Goal: Task Accomplishment & Management: Manage account settings

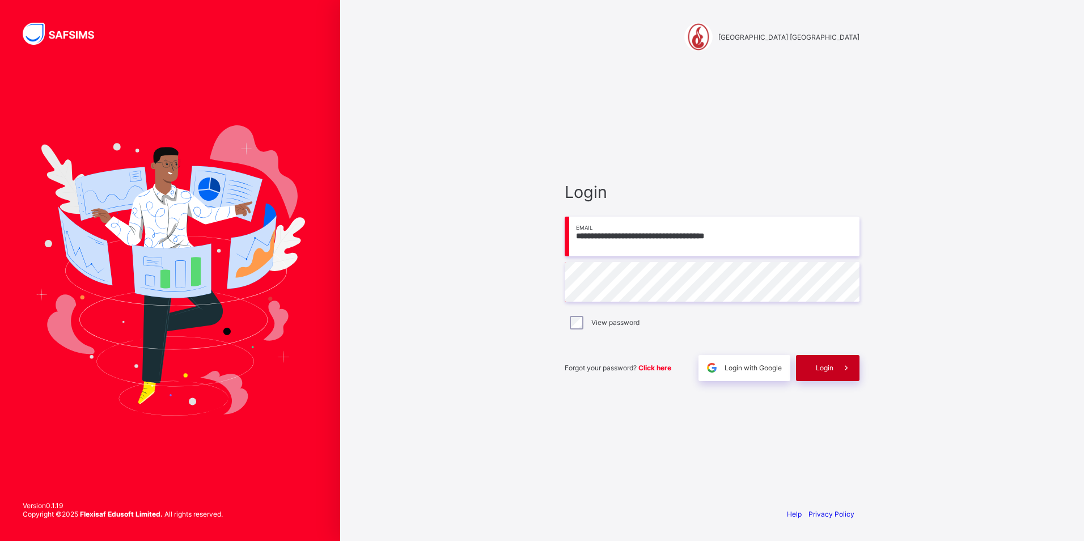
click at [828, 374] on div "Login" at bounding box center [827, 368] width 63 height 26
click at [817, 369] on span "Login" at bounding box center [825, 367] width 18 height 9
click at [836, 368] on span at bounding box center [846, 368] width 26 height 26
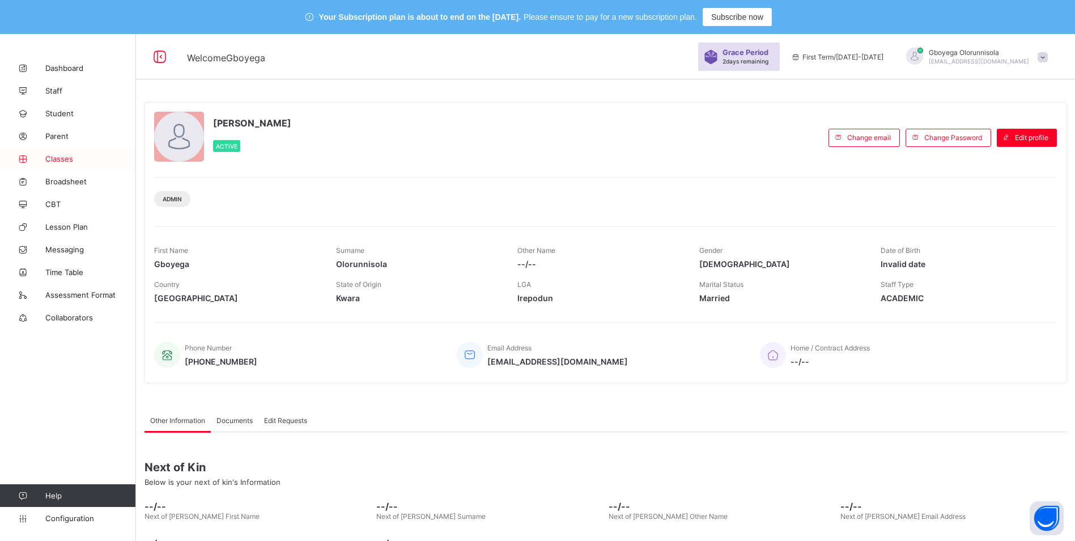
click at [63, 160] on span "Classes" at bounding box center [90, 158] width 91 height 9
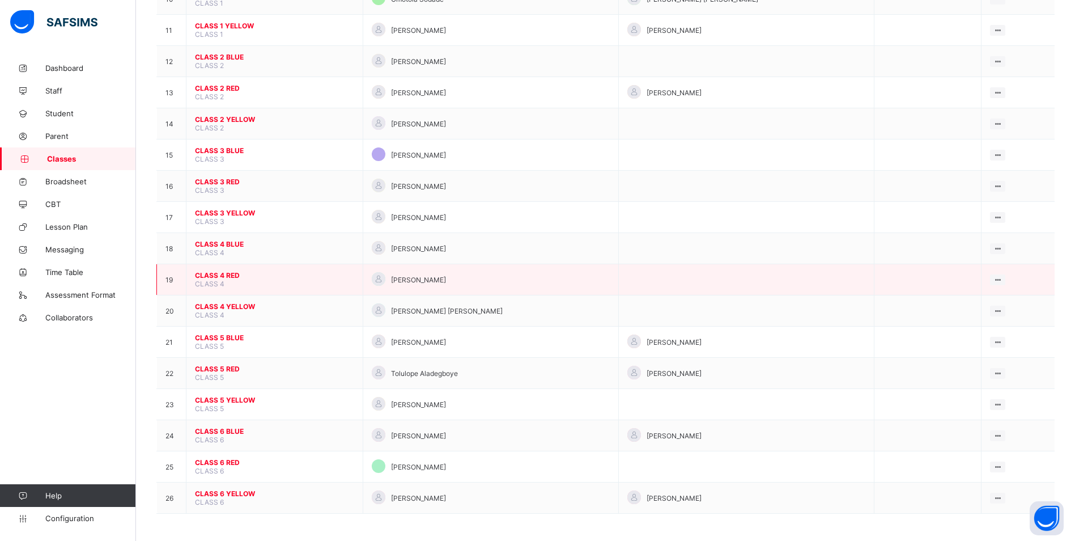
scroll to position [465, 0]
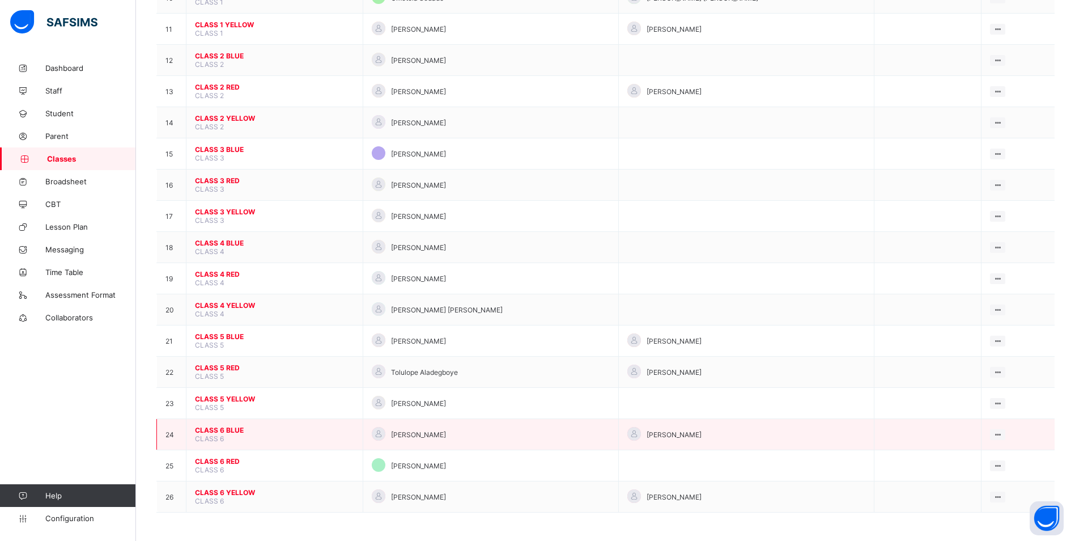
click at [227, 428] on span "CLASS 6 BLUE" at bounding box center [274, 430] width 159 height 9
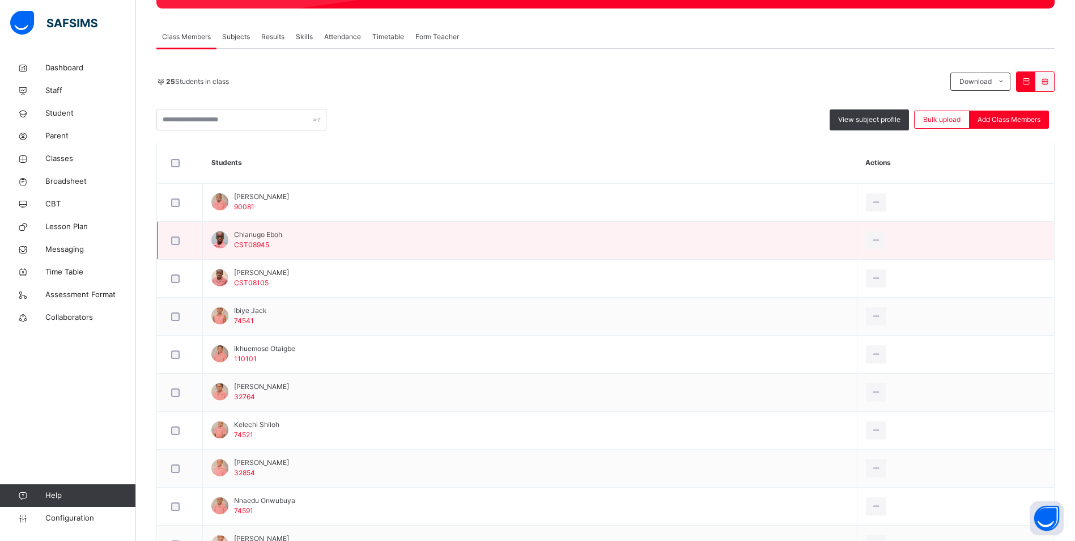
scroll to position [239, 0]
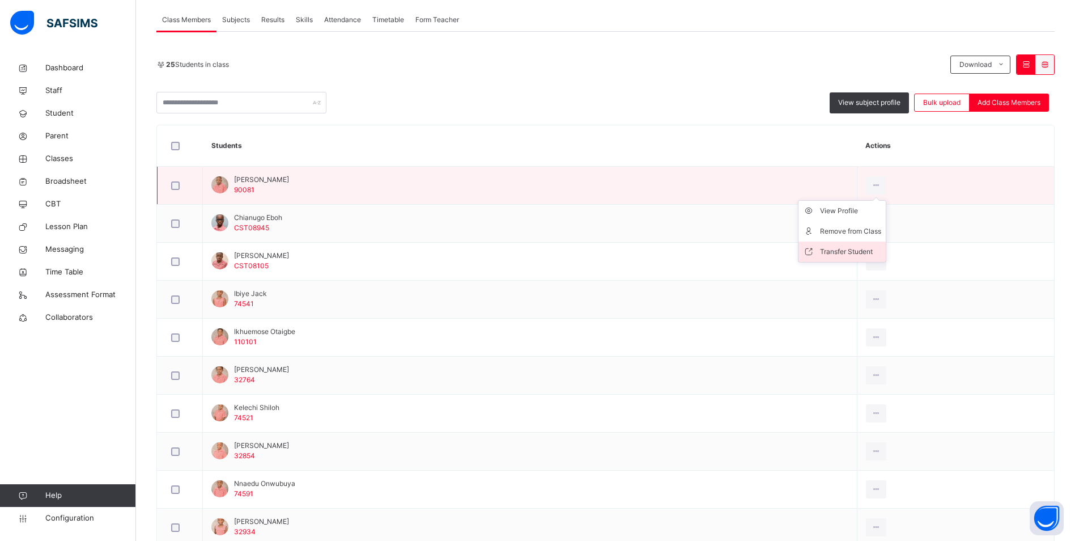
click at [862, 249] on div "Transfer Student" at bounding box center [850, 251] width 61 height 11
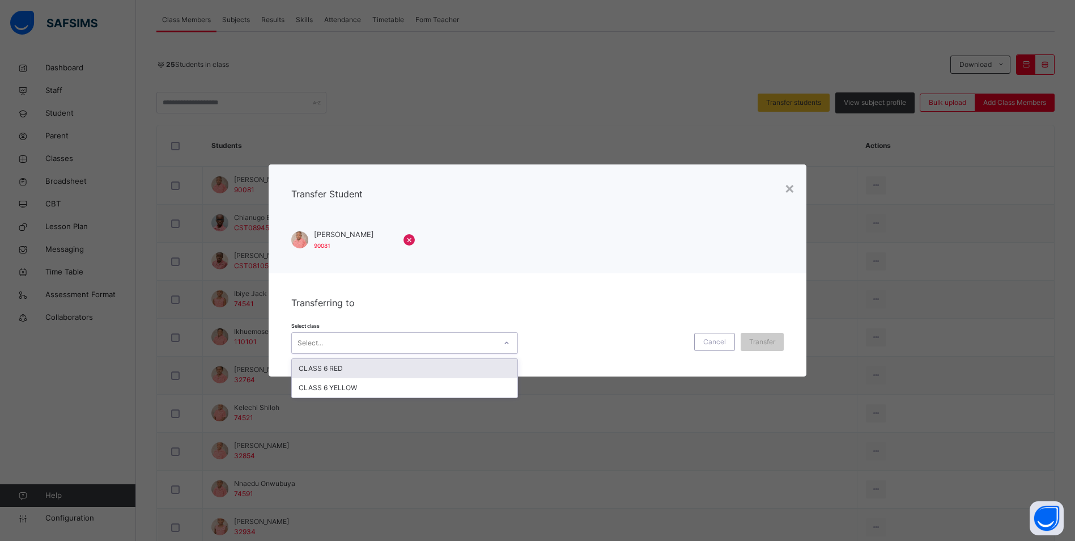
click at [428, 339] on div "Select..." at bounding box center [394, 343] width 204 height 18
click at [396, 367] on div "CLASS 6 RED" at bounding box center [405, 368] width 226 height 19
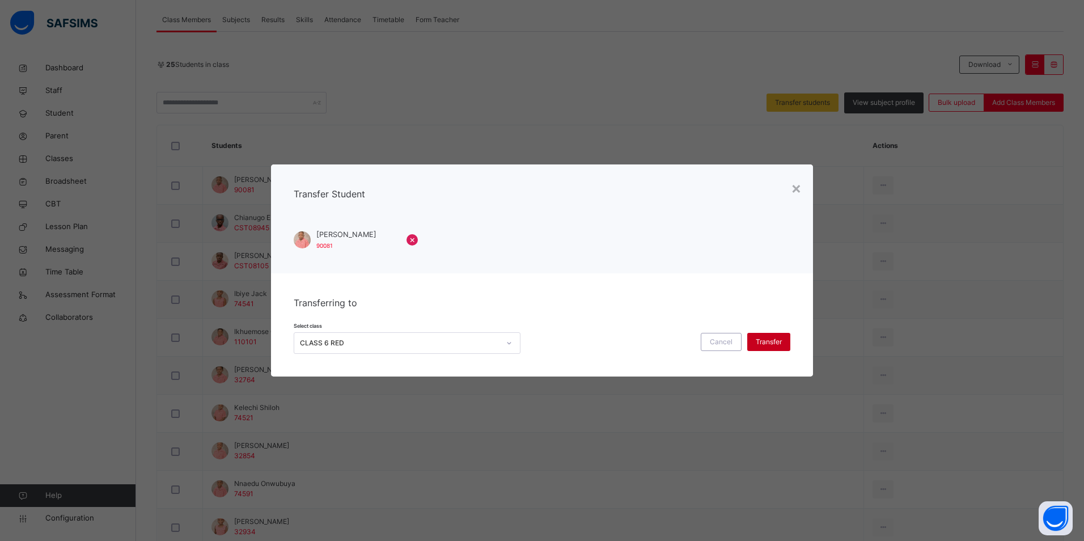
click at [775, 339] on span "Transfer" at bounding box center [768, 342] width 26 height 10
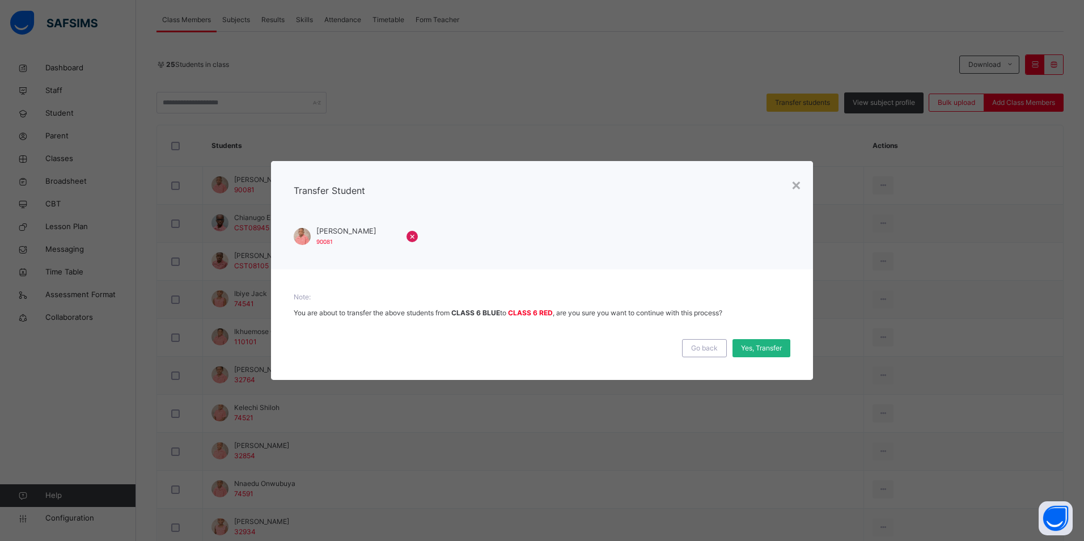
click at [763, 347] on span "Yes, Transfer" at bounding box center [761, 348] width 41 height 10
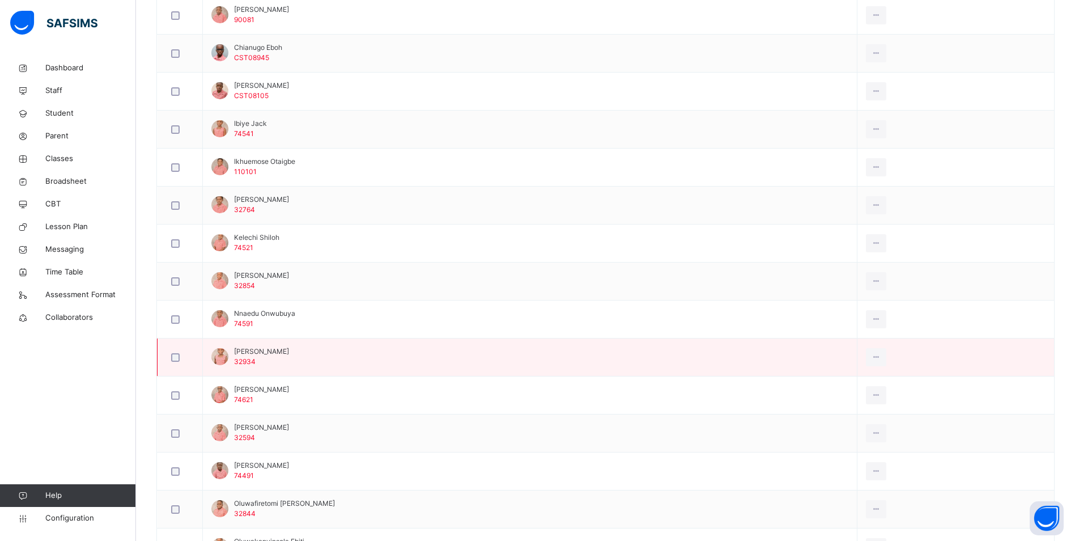
scroll to position [465, 0]
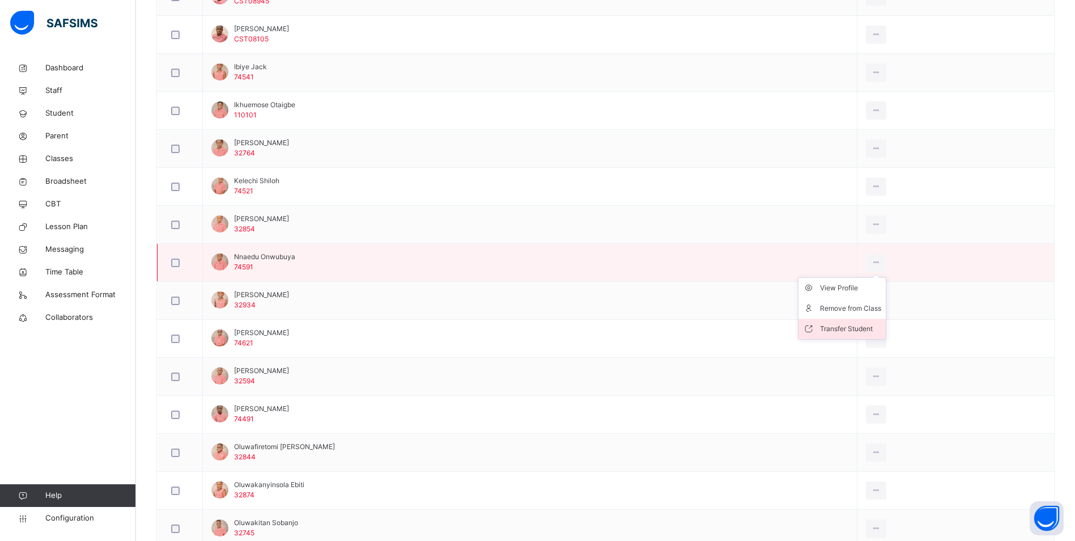
click at [854, 326] on div "Transfer Student" at bounding box center [850, 328] width 61 height 11
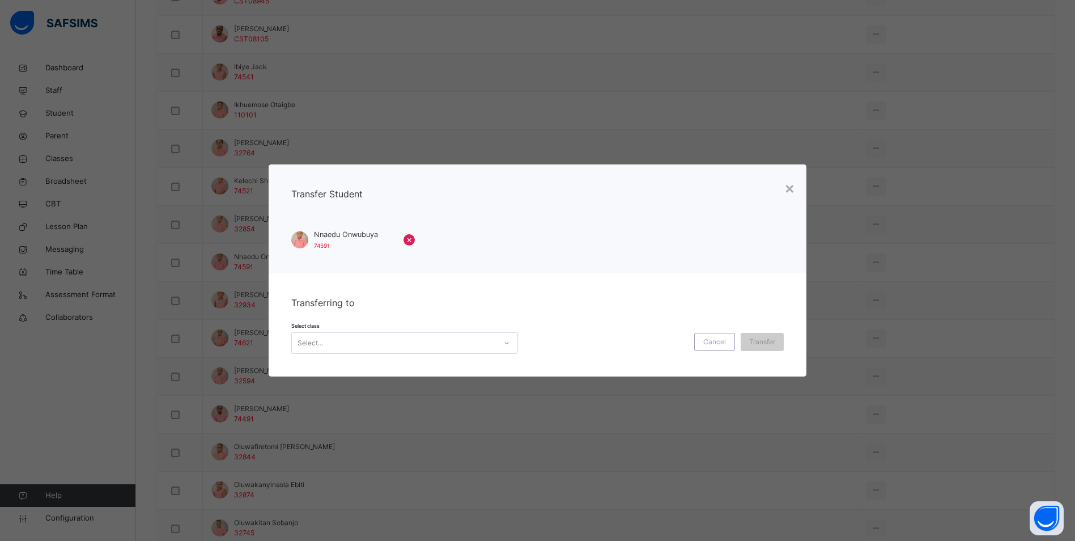
click at [470, 337] on div "Select..." at bounding box center [394, 343] width 204 height 18
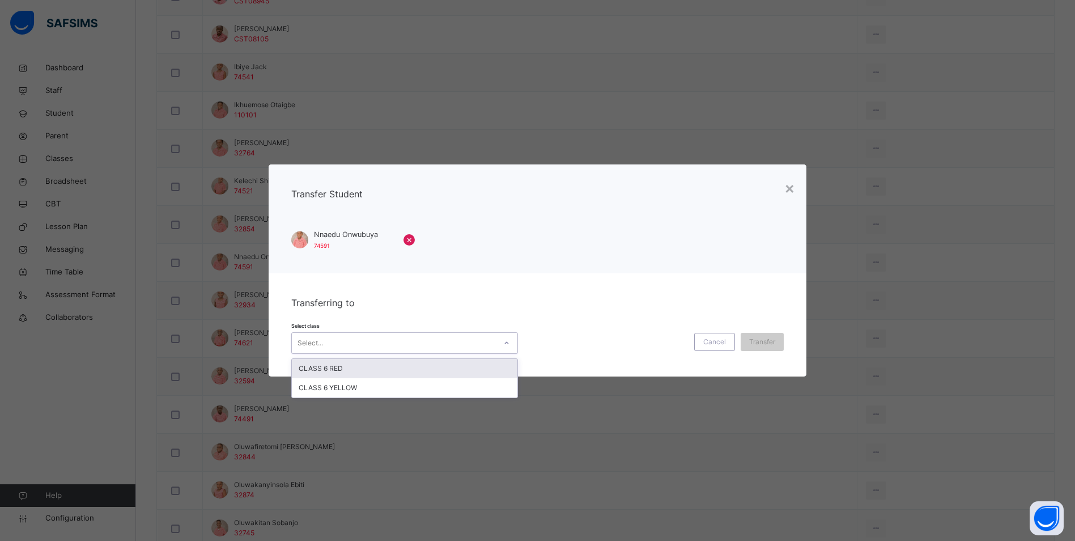
click at [452, 371] on div "CLASS 6 RED" at bounding box center [405, 368] width 226 height 19
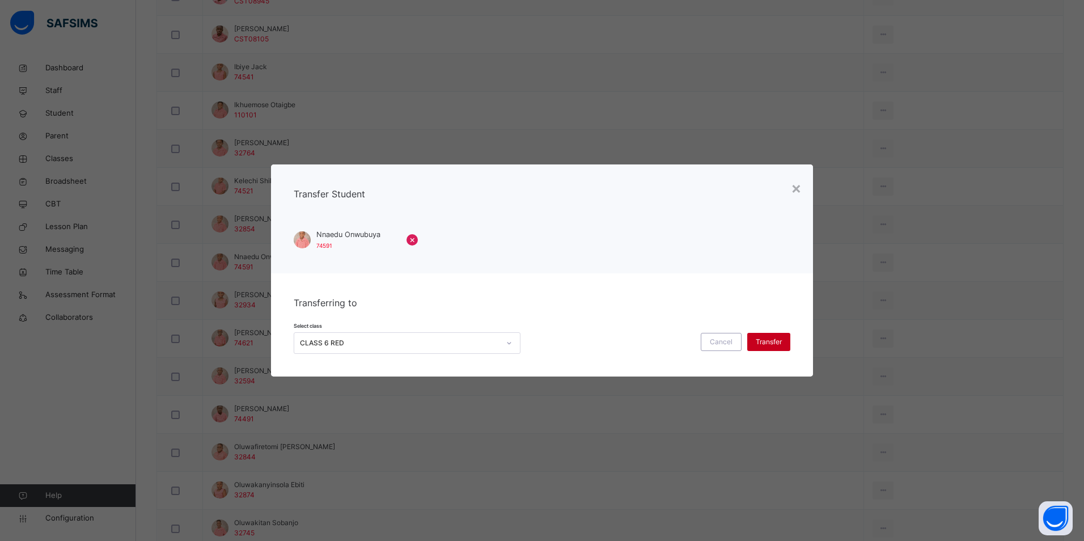
click at [784, 337] on div "Transfer" at bounding box center [768, 342] width 43 height 18
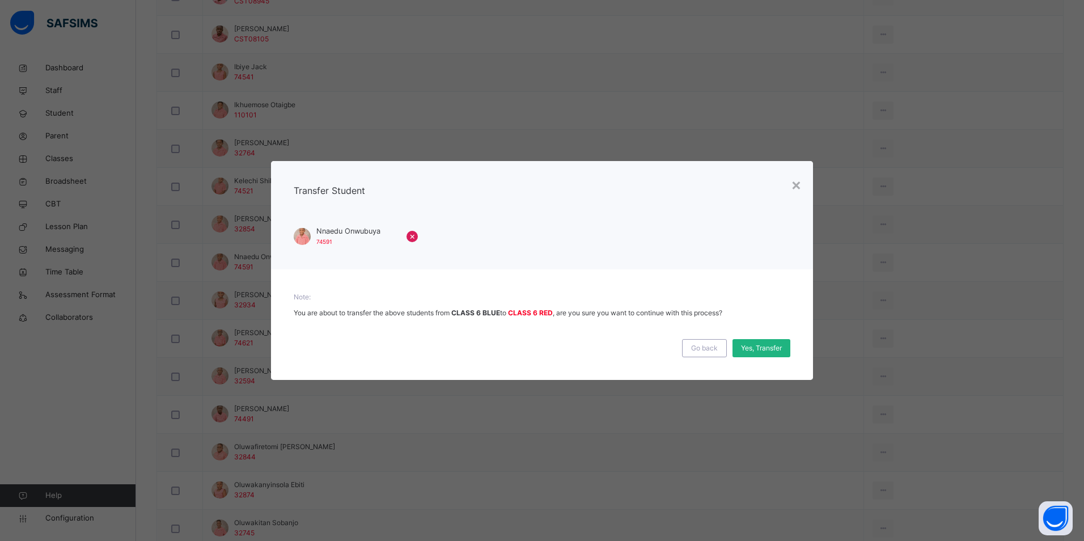
click at [749, 345] on span "Yes, Transfer" at bounding box center [761, 348] width 41 height 10
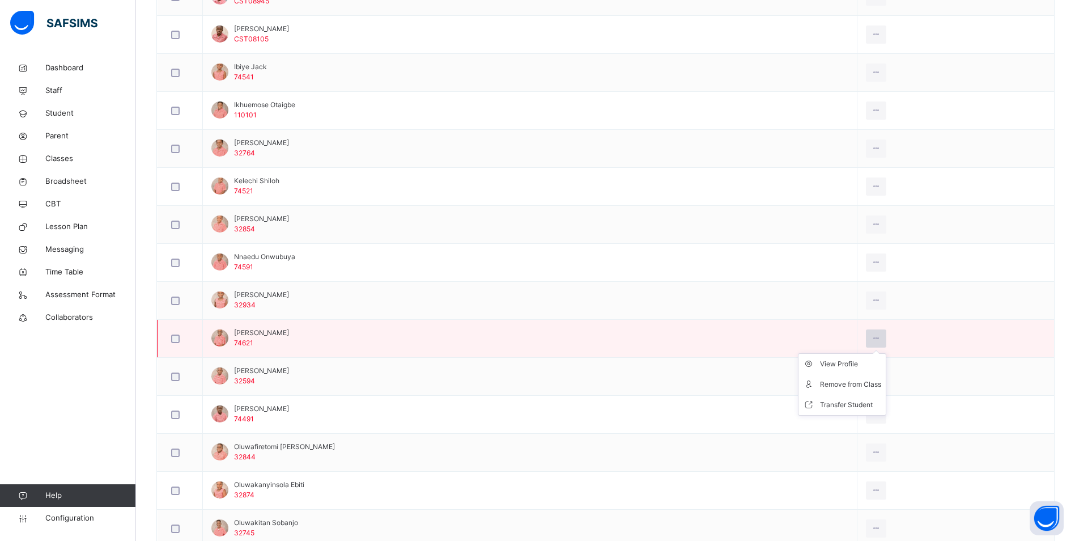
click at [881, 337] on icon at bounding box center [877, 338] width 10 height 10
click at [855, 402] on div "Transfer Student" at bounding box center [850, 404] width 61 height 11
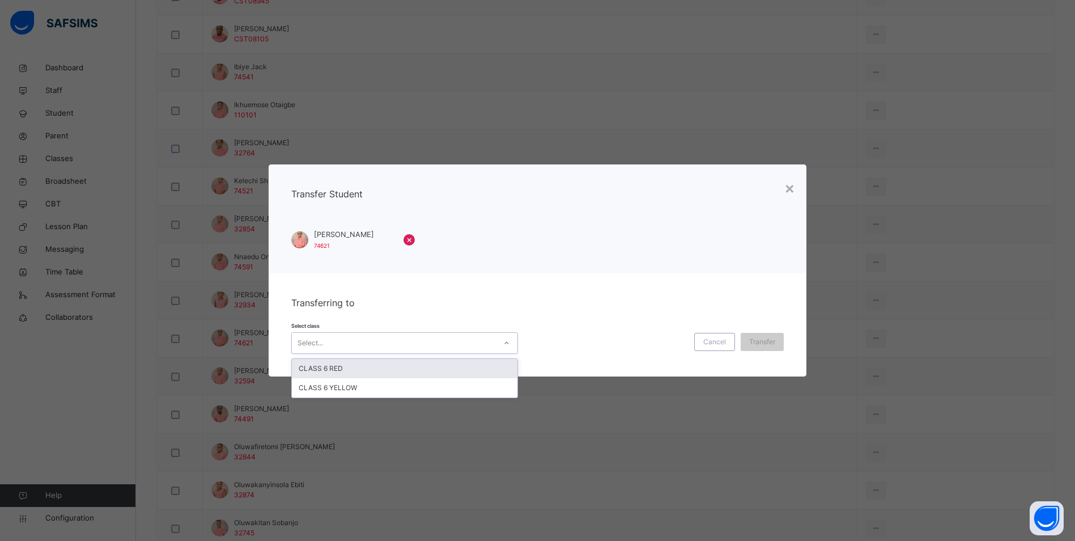
click at [440, 336] on div "Select..." at bounding box center [394, 343] width 204 height 18
click at [450, 385] on div "CLASS 6 YELLOW" at bounding box center [405, 387] width 226 height 19
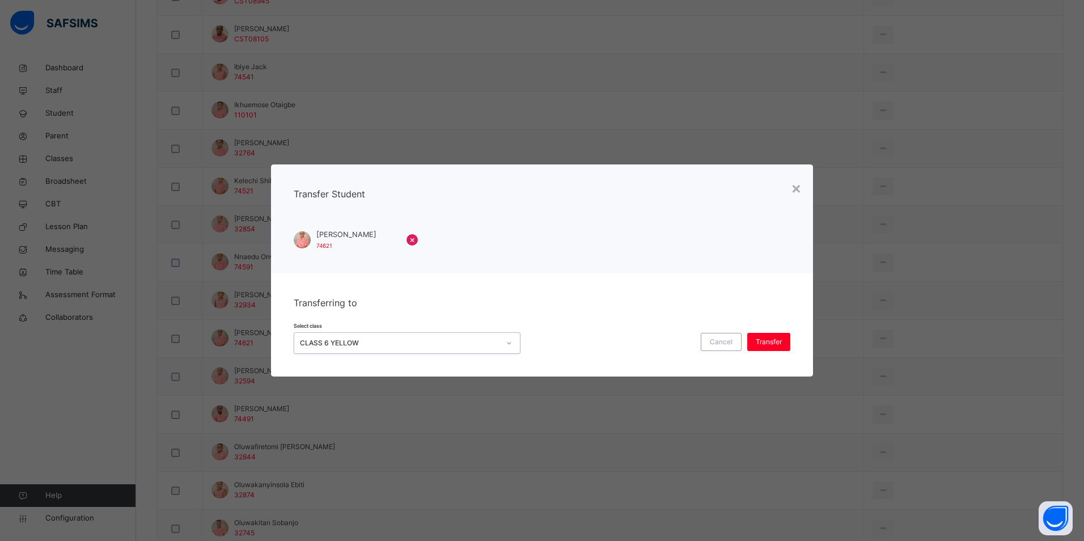
click at [473, 343] on div "CLASS 6 YELLOW" at bounding box center [399, 343] width 199 height 10
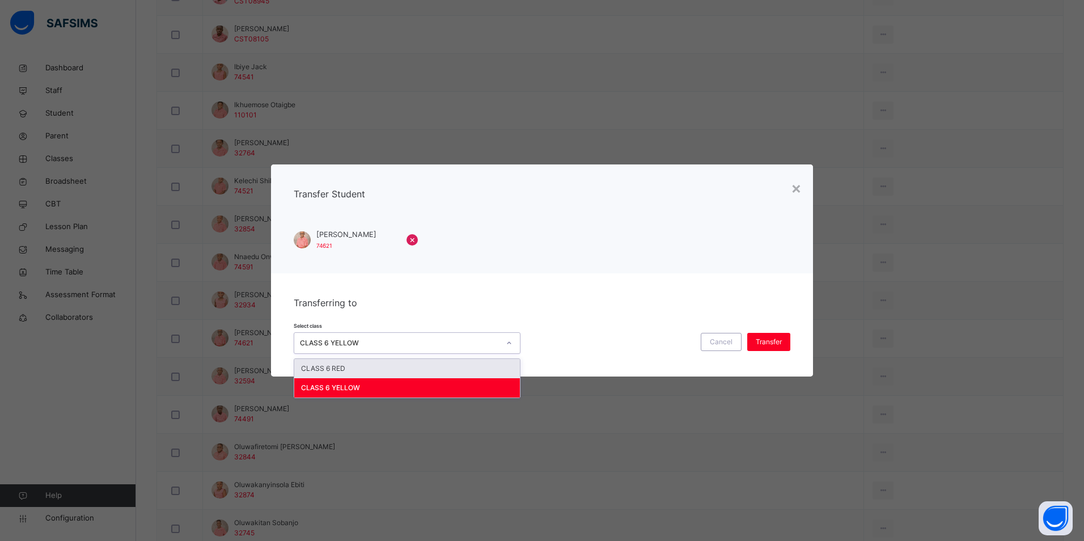
click at [444, 367] on div "CLASS 6 RED" at bounding box center [407, 368] width 226 height 19
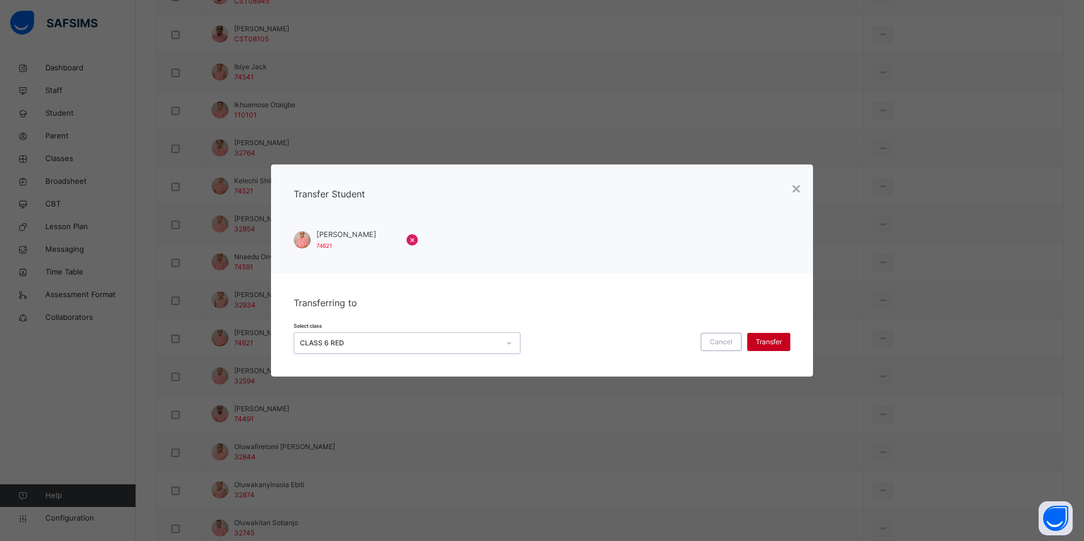
click at [763, 339] on span "Transfer" at bounding box center [768, 342] width 26 height 10
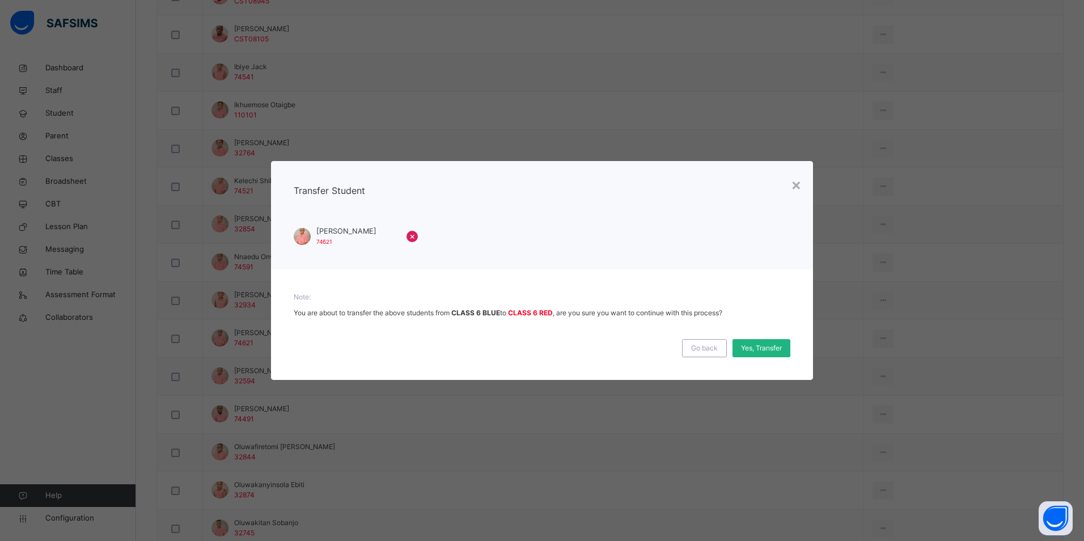
click at [763, 347] on span "Yes, Transfer" at bounding box center [761, 348] width 41 height 10
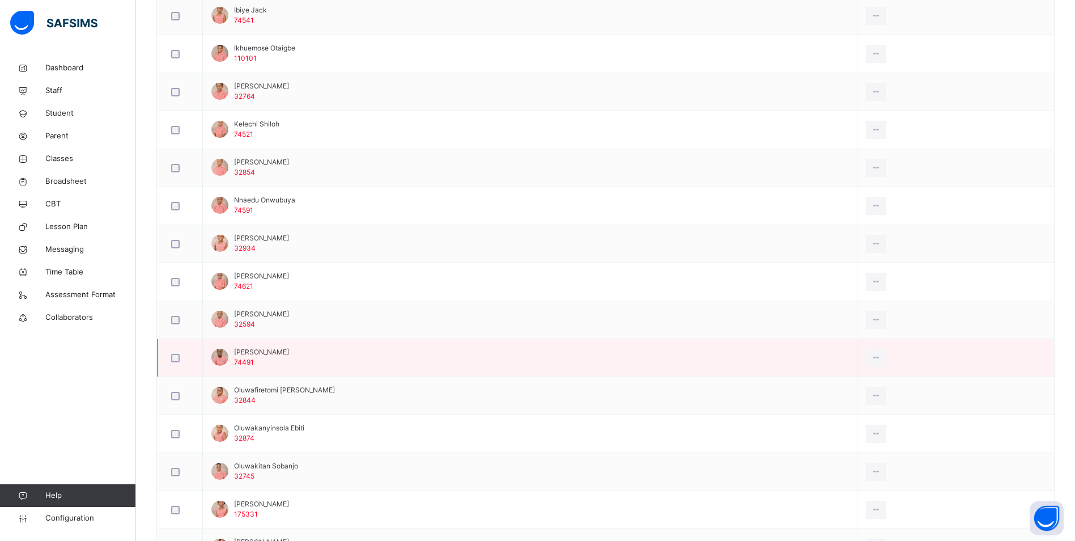
scroll to position [579, 0]
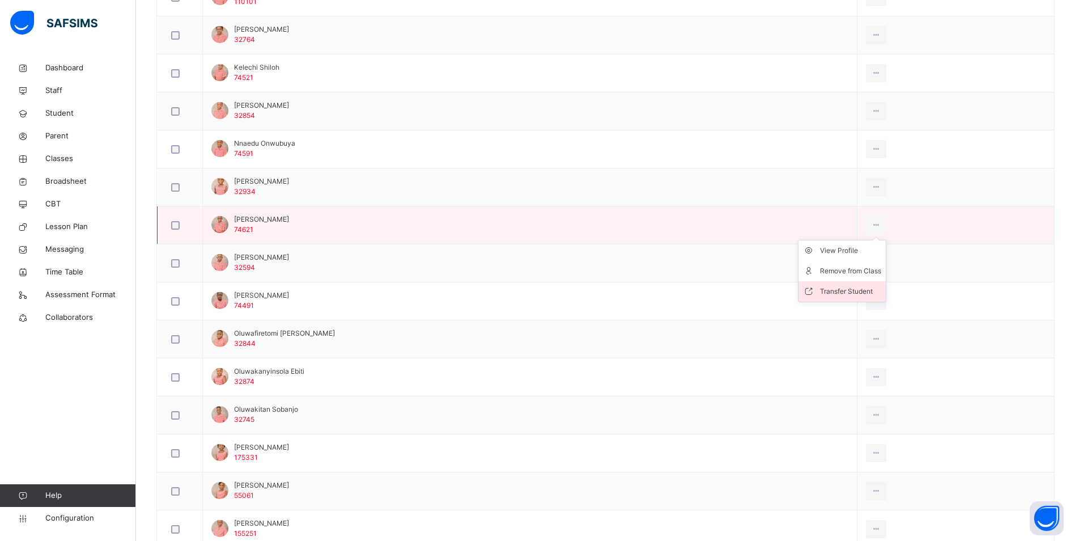
click at [861, 291] on div "Transfer Student" at bounding box center [850, 291] width 61 height 11
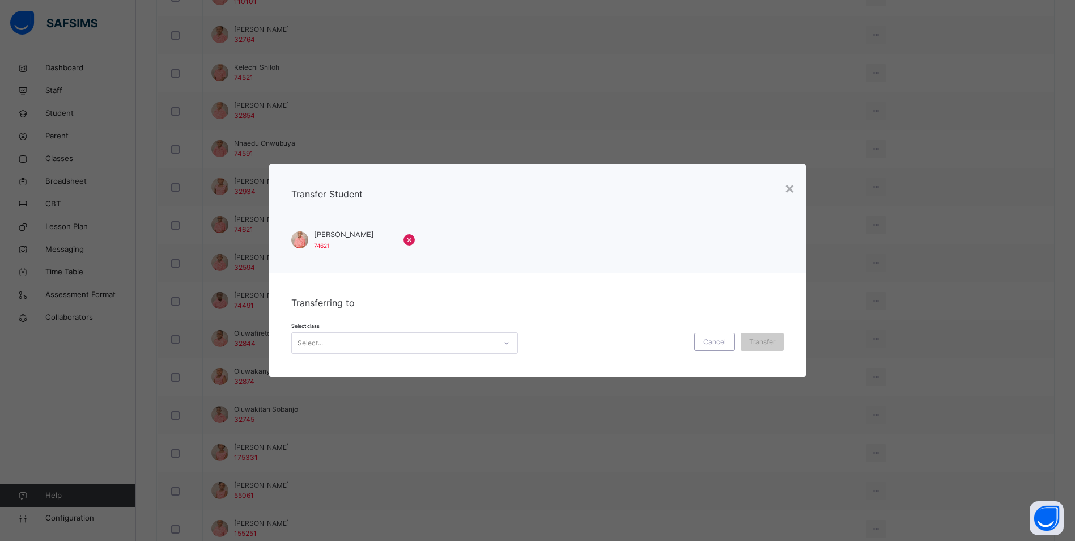
click at [448, 338] on div "Select..." at bounding box center [394, 343] width 204 height 18
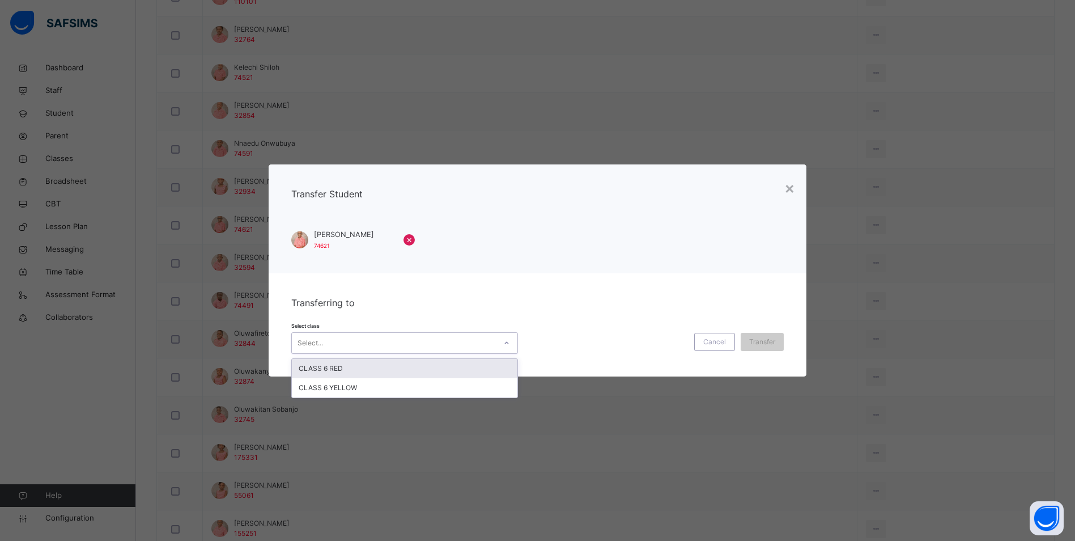
click at [453, 365] on div "CLASS 6 RED" at bounding box center [405, 368] width 226 height 19
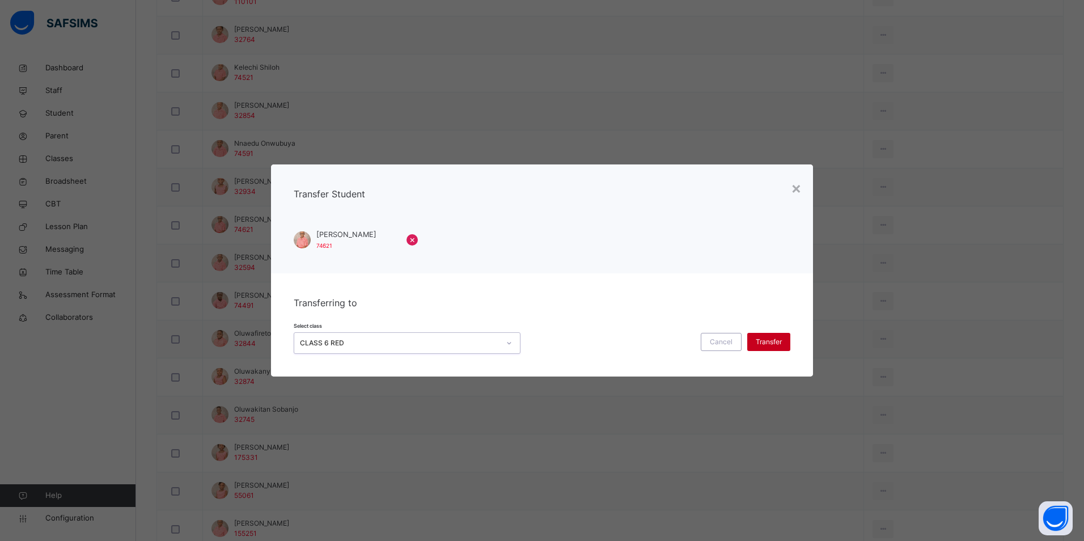
click at [765, 339] on span "Transfer" at bounding box center [768, 342] width 26 height 10
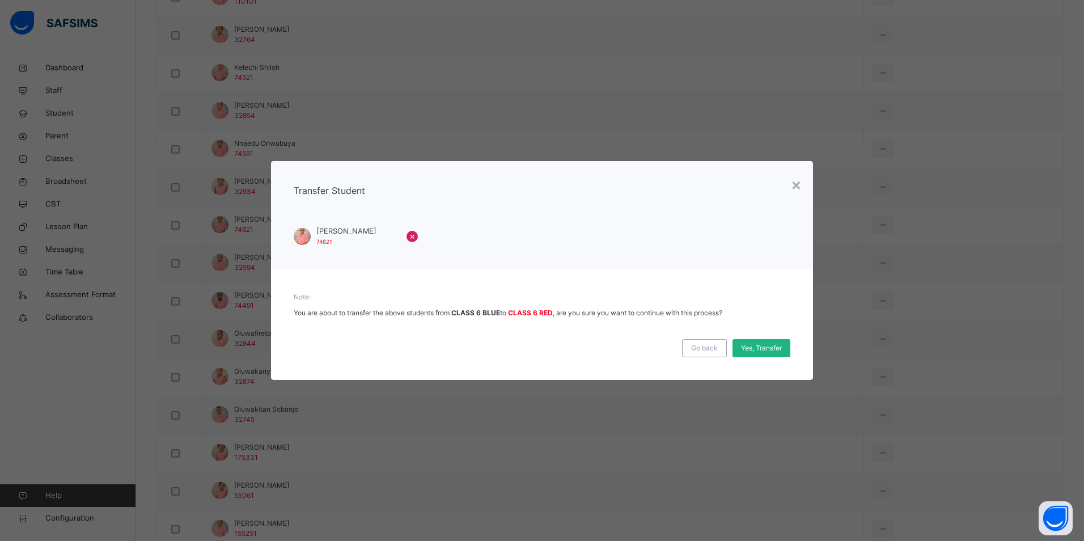
click at [771, 344] on span "Yes, Transfer" at bounding box center [761, 348] width 41 height 10
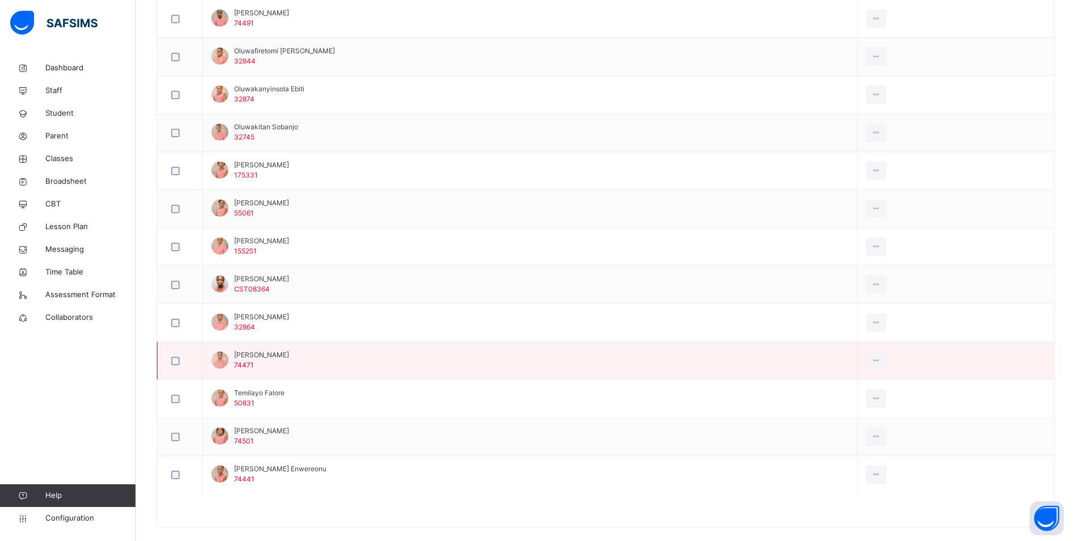
scroll to position [862, 0]
click at [879, 360] on icon at bounding box center [877, 359] width 10 height 10
click at [868, 406] on div "Remove from Class" at bounding box center [850, 405] width 61 height 11
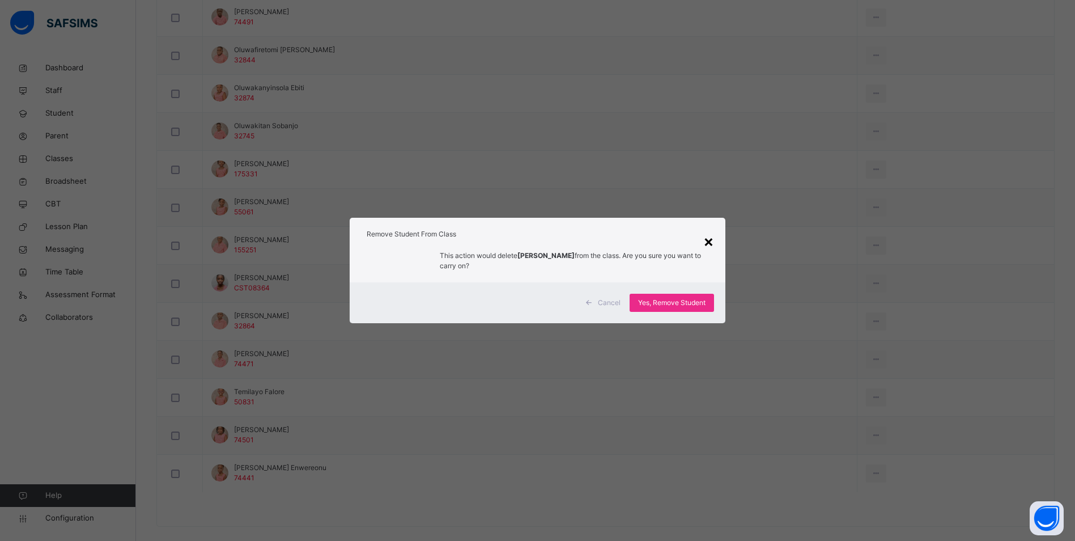
click at [710, 245] on div "×" at bounding box center [708, 241] width 11 height 24
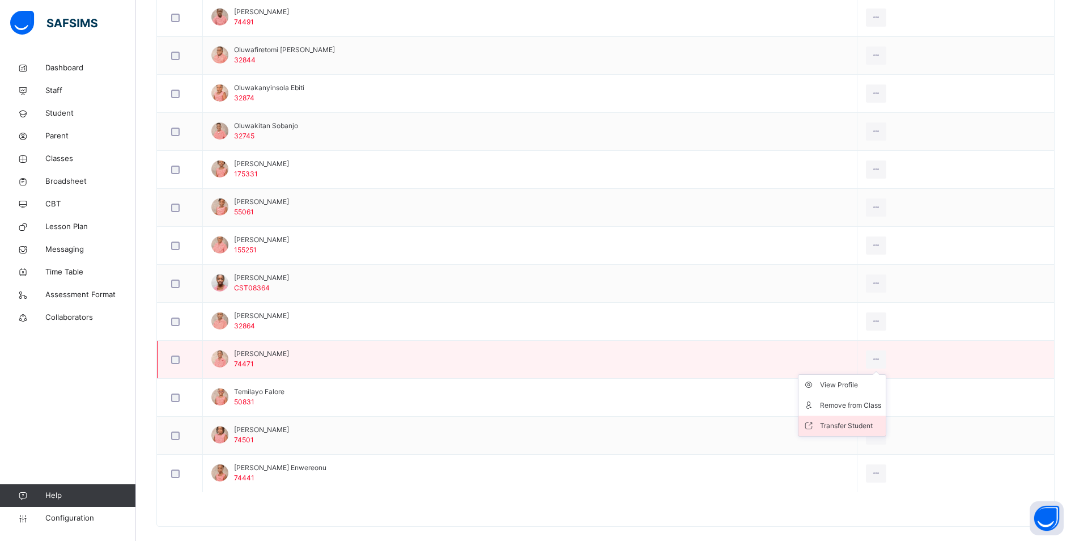
click at [869, 423] on div "Transfer Student" at bounding box center [850, 425] width 61 height 11
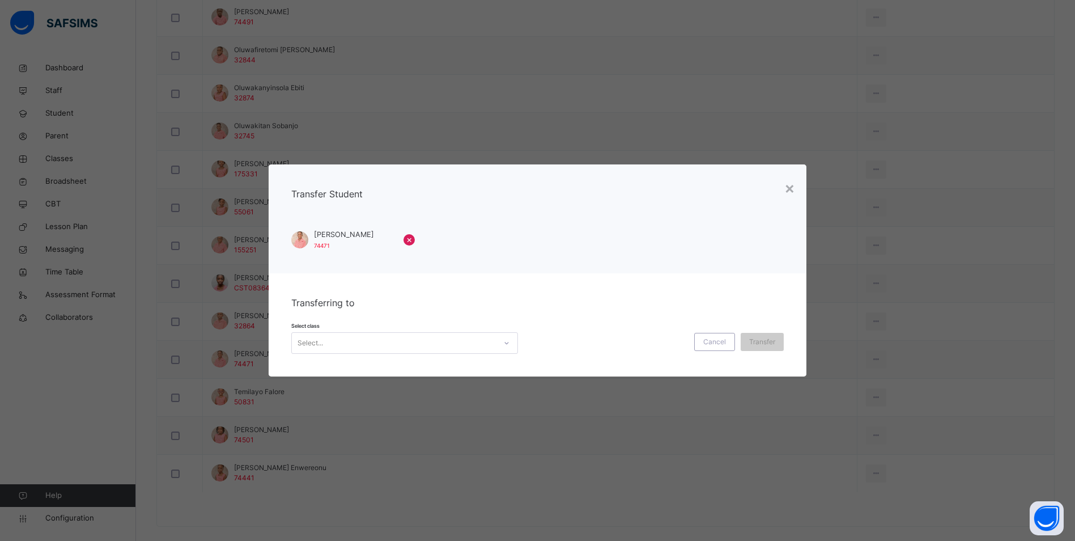
click at [363, 340] on div "Select..." at bounding box center [394, 343] width 204 height 18
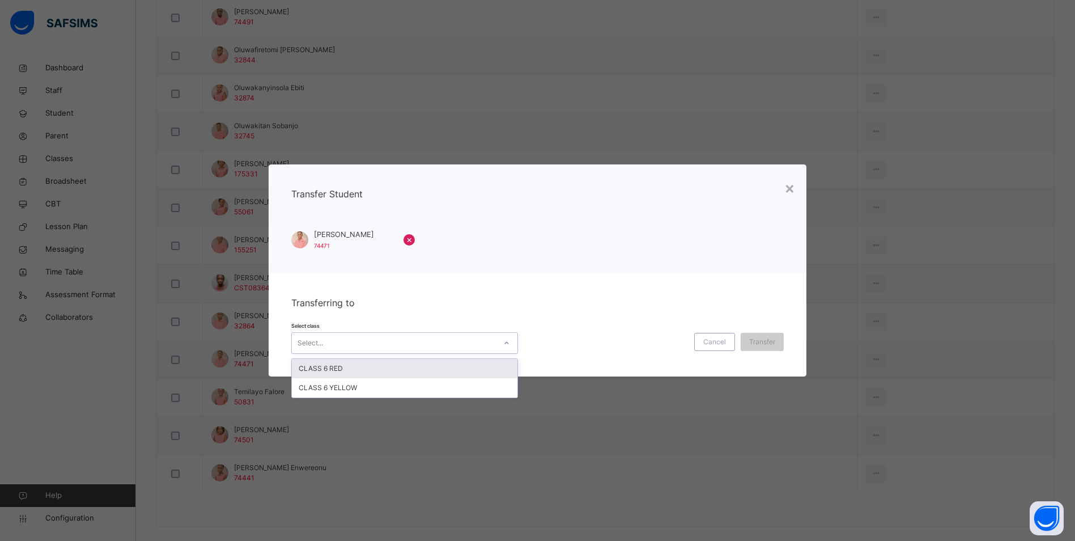
click at [372, 369] on div "CLASS 6 RED" at bounding box center [405, 368] width 226 height 19
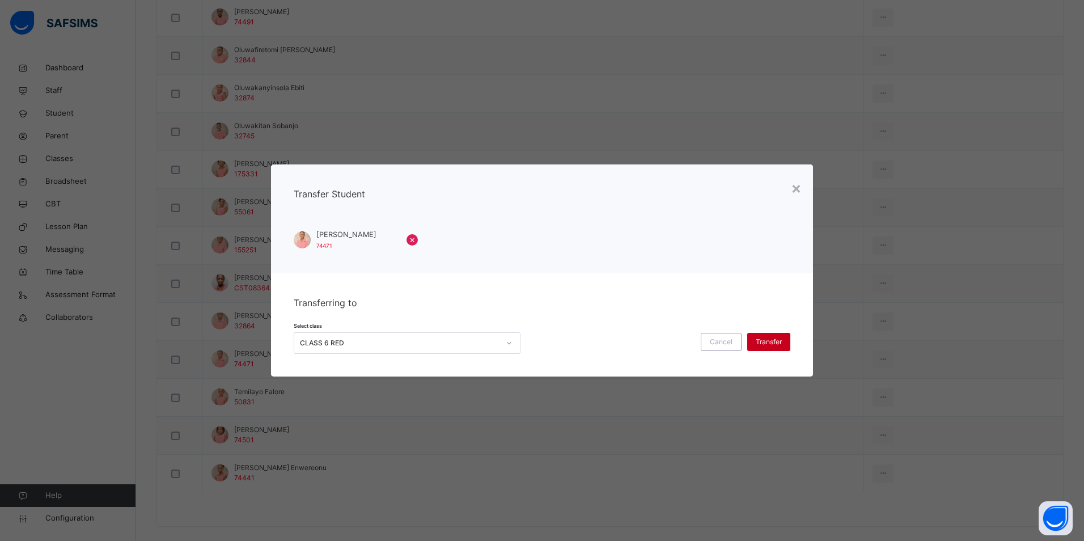
click at [777, 339] on span "Transfer" at bounding box center [768, 342] width 26 height 10
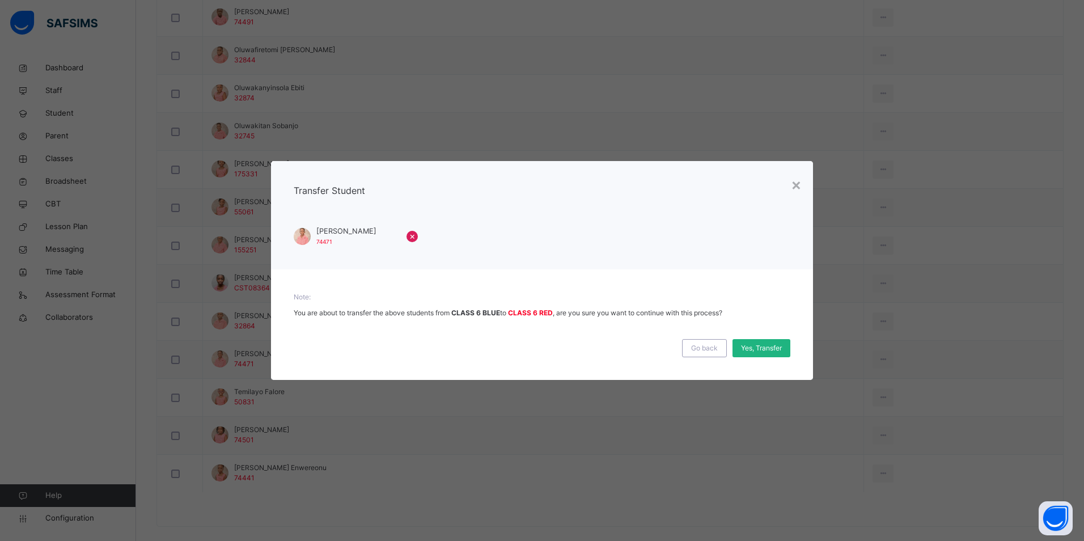
click at [762, 351] on span "Yes, Transfer" at bounding box center [761, 348] width 41 height 10
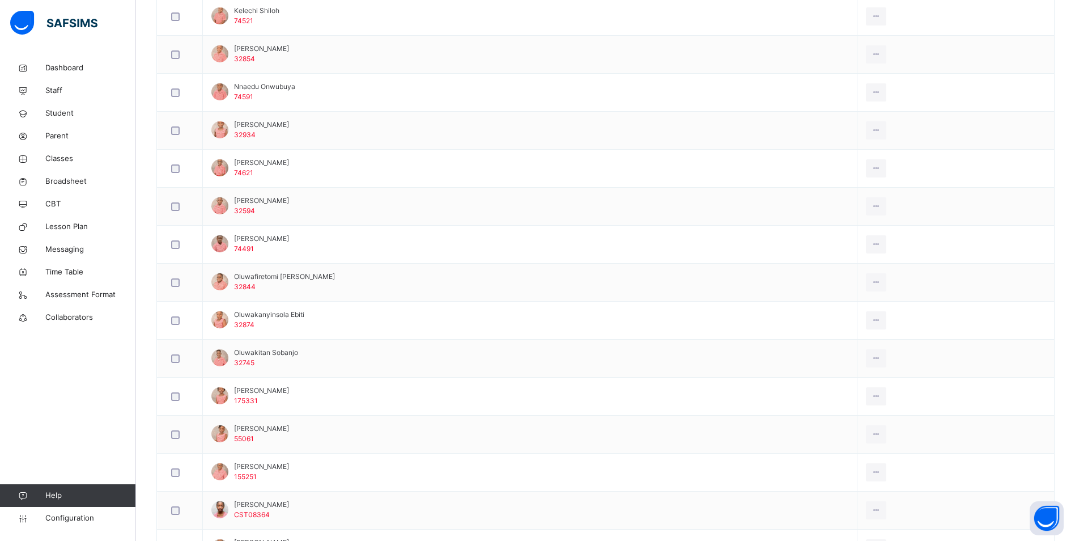
scroll to position [579, 0]
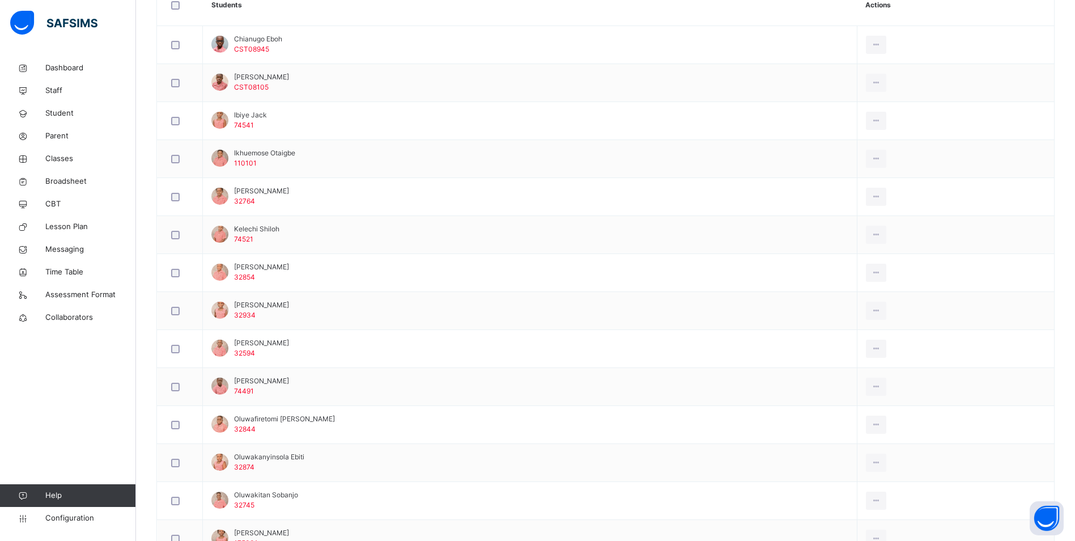
scroll to position [352, 0]
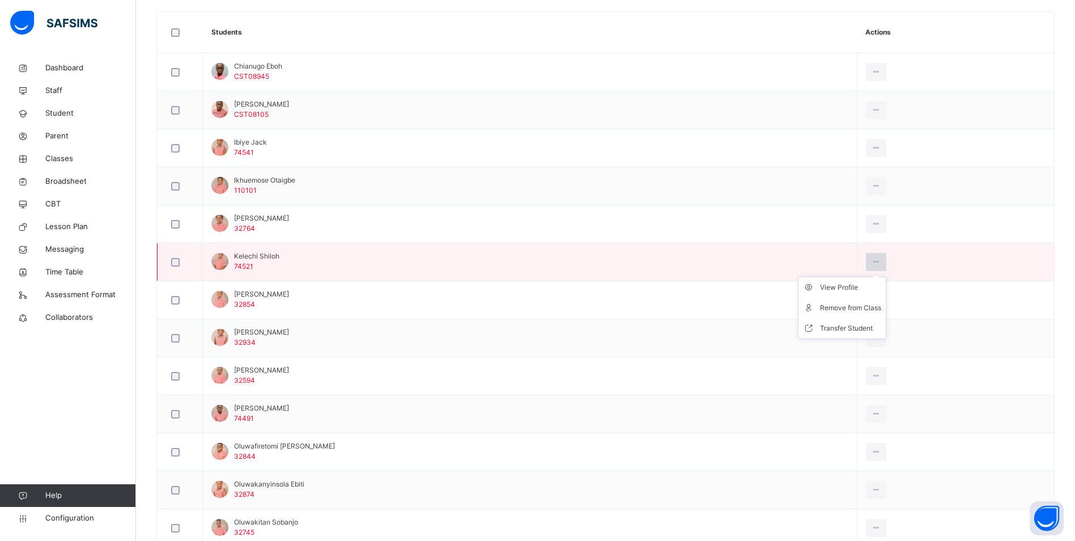
click at [881, 262] on icon at bounding box center [877, 262] width 10 height 10
click at [846, 328] on div "Transfer Student" at bounding box center [850, 327] width 61 height 11
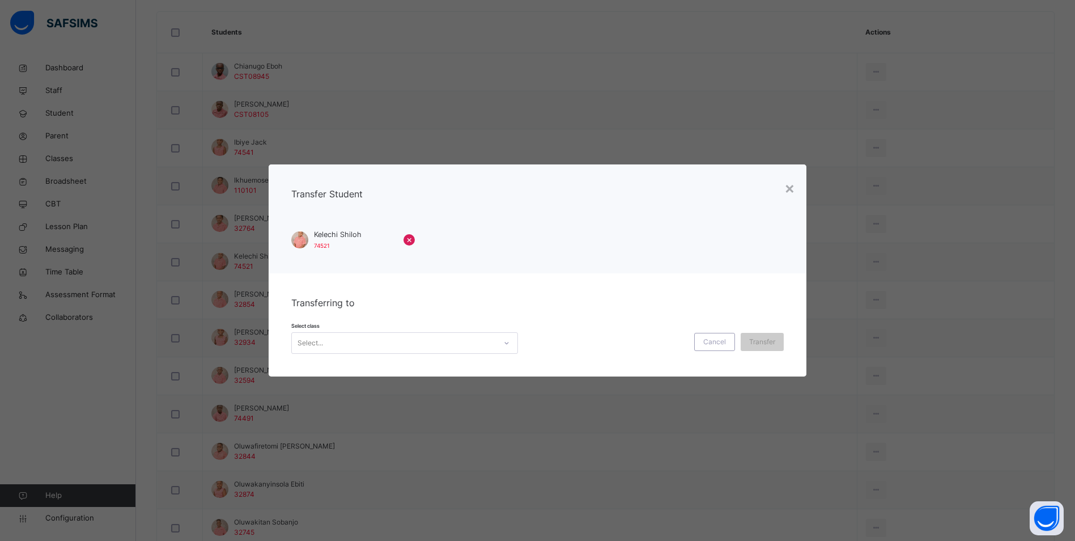
click at [352, 339] on div "Select..." at bounding box center [394, 343] width 204 height 18
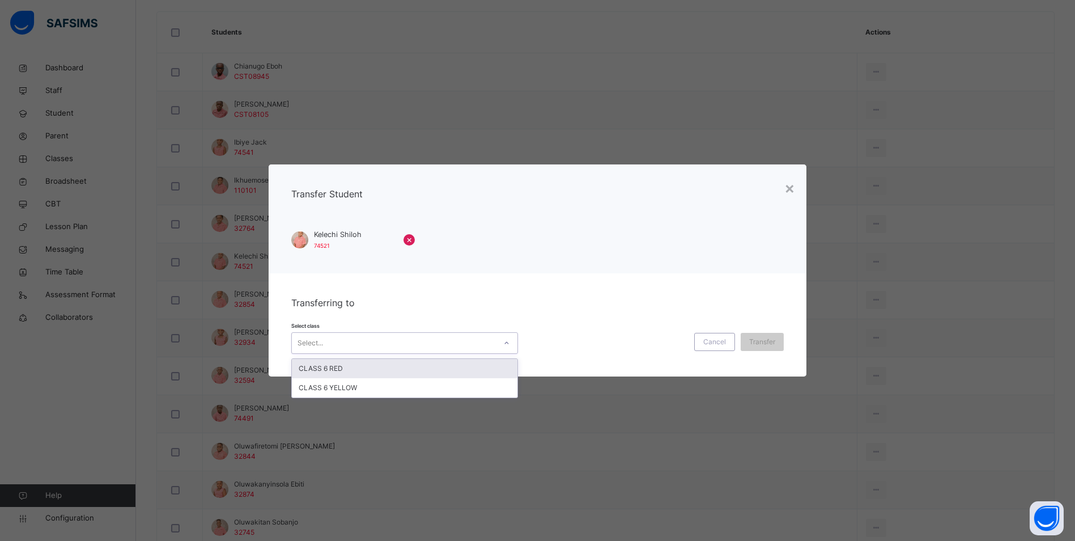
click at [353, 370] on div "CLASS 6 RED" at bounding box center [405, 368] width 226 height 19
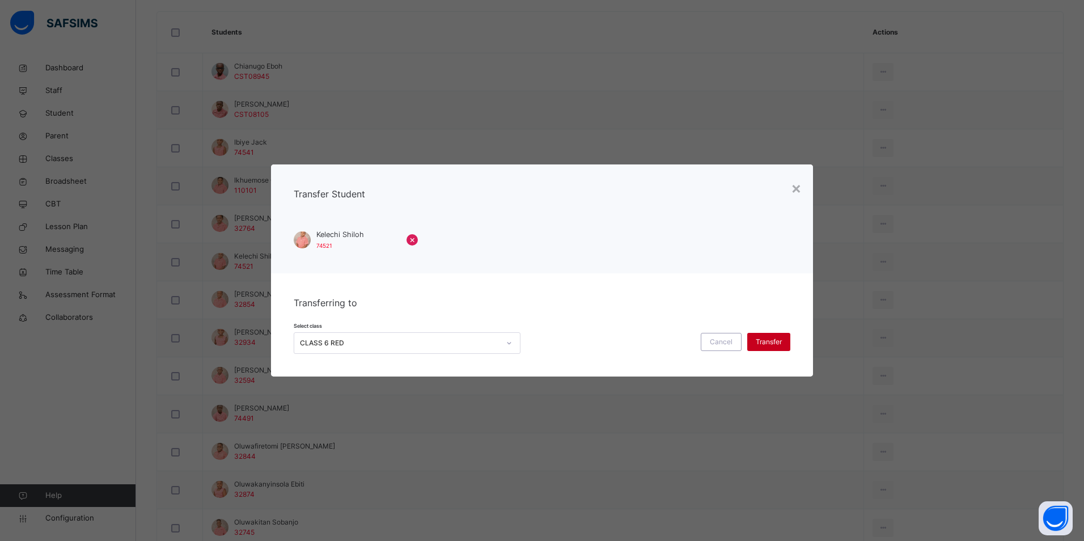
click at [762, 336] on div "Transfer" at bounding box center [768, 342] width 43 height 18
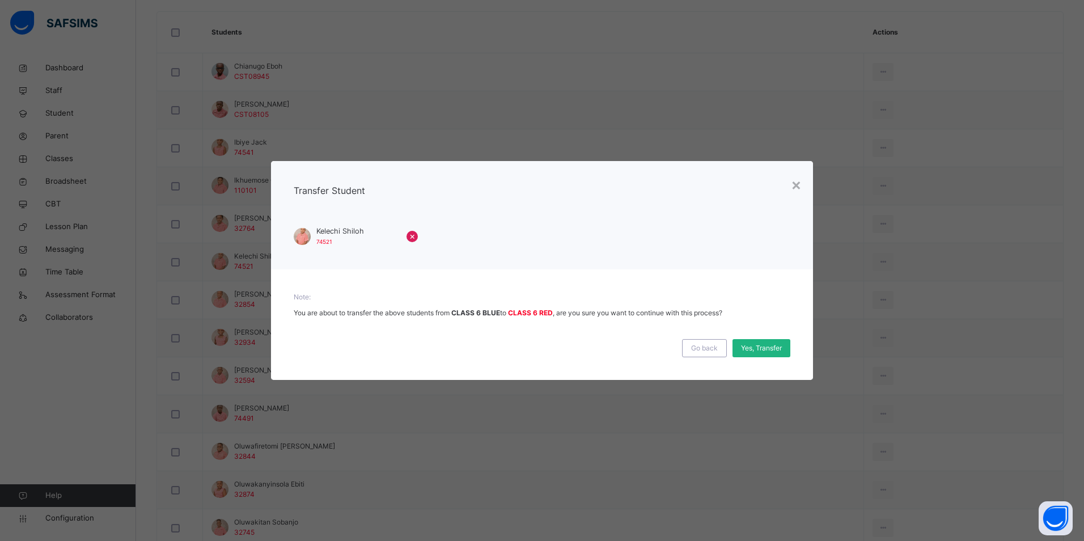
click at [762, 342] on div "Yes, Transfer" at bounding box center [761, 348] width 58 height 18
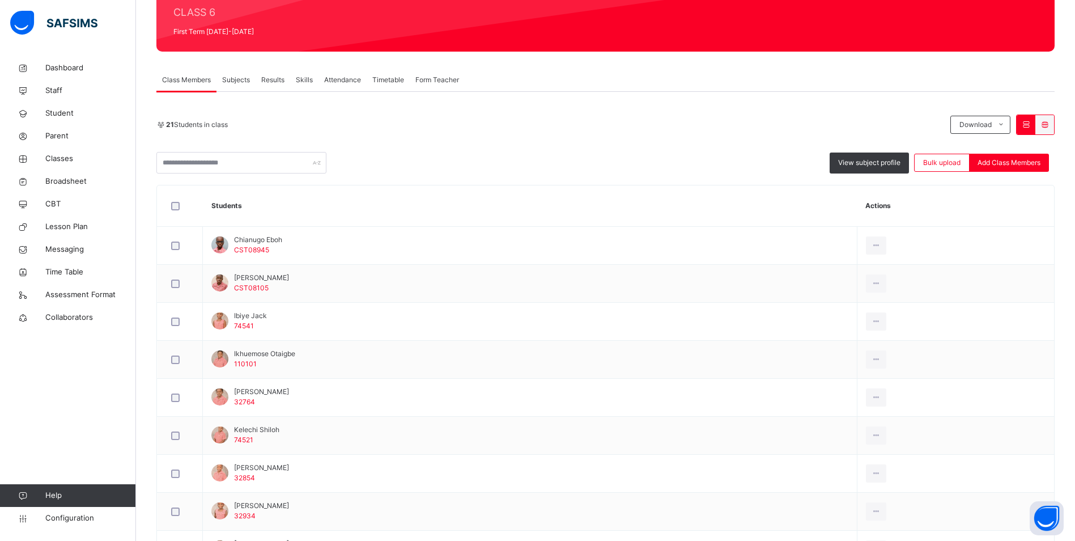
scroll to position [12, 0]
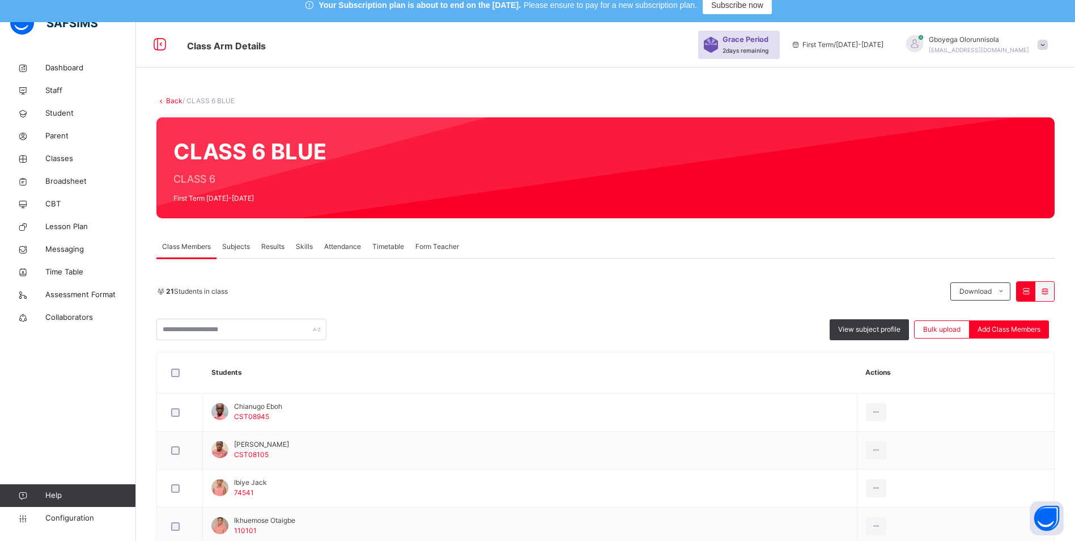
click at [174, 101] on link "Back" at bounding box center [174, 100] width 16 height 9
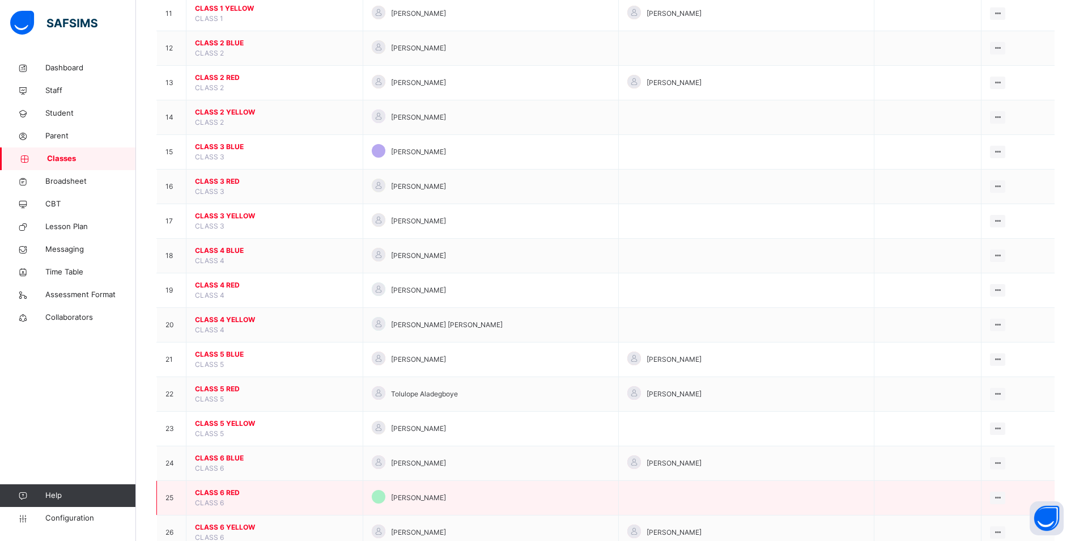
scroll to position [555, 0]
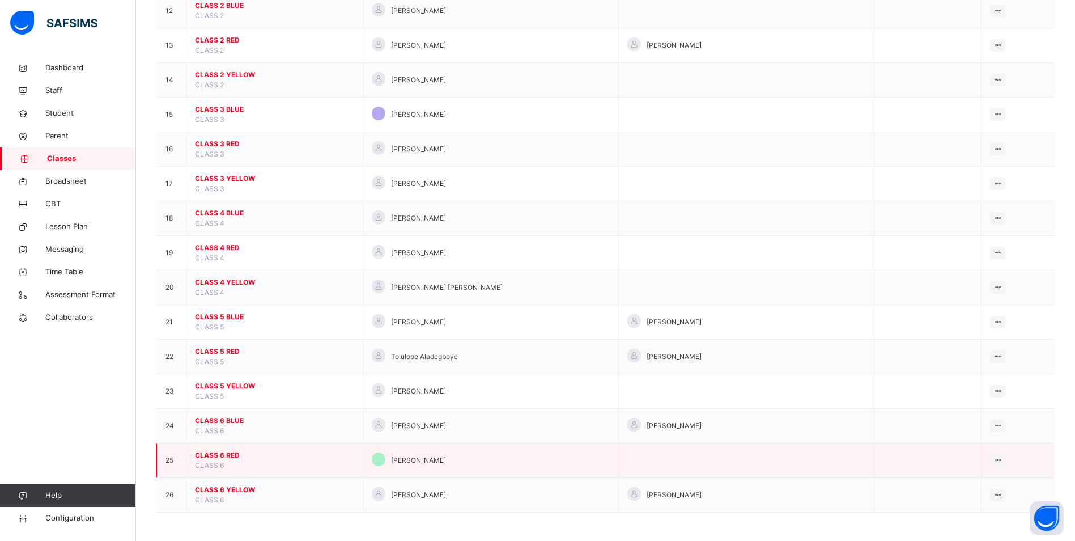
click at [228, 455] on span "CLASS 6 RED" at bounding box center [274, 455] width 159 height 10
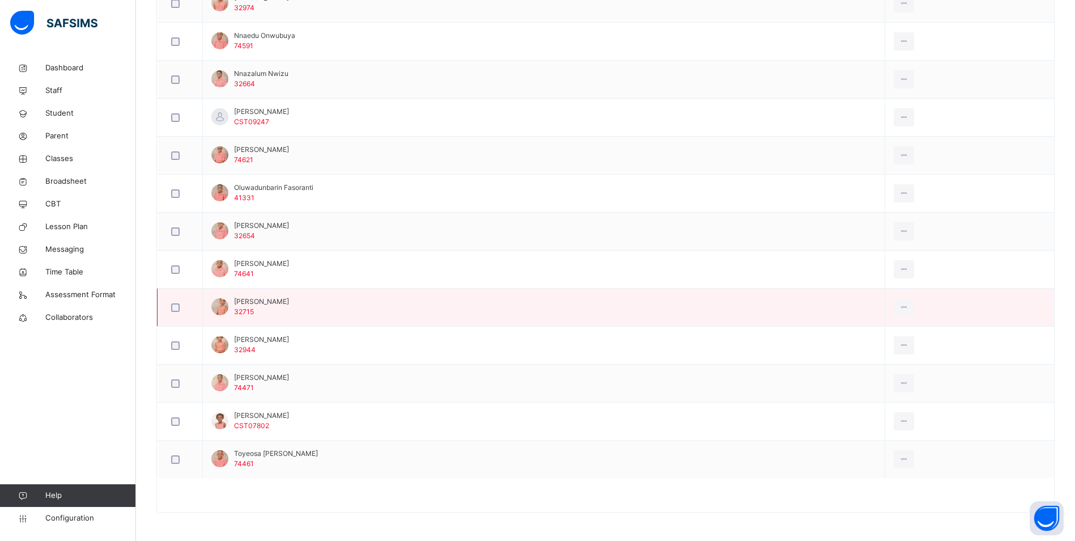
scroll to position [782, 0]
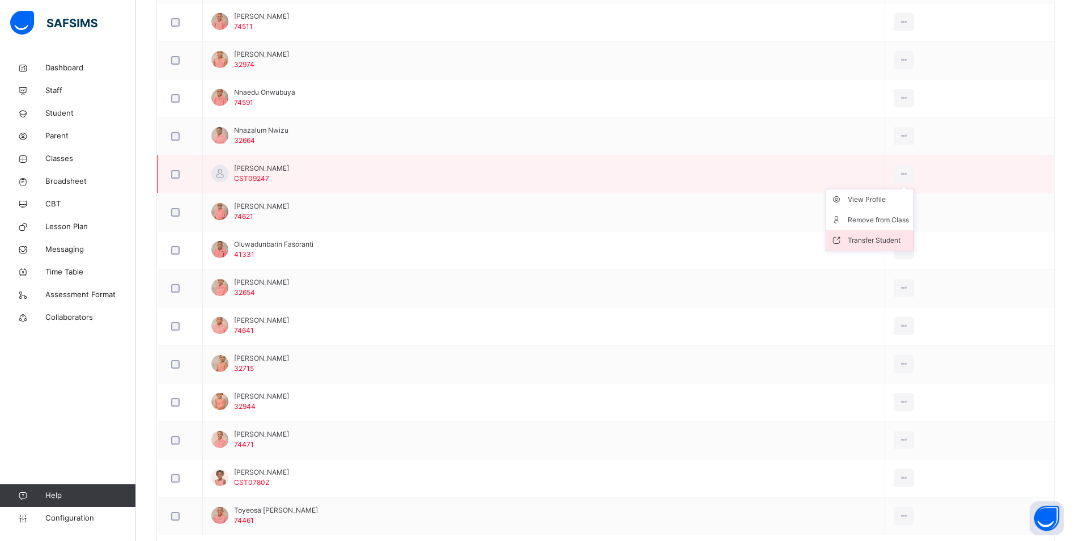
click at [848, 239] on div "Transfer Student" at bounding box center [878, 240] width 61 height 11
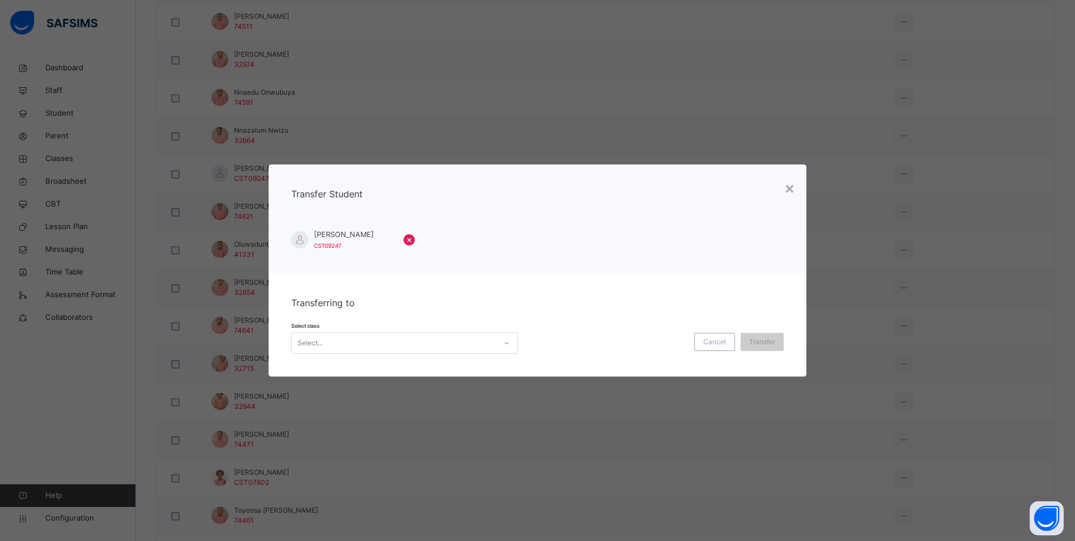
click at [448, 345] on div "Select..." at bounding box center [394, 343] width 204 height 18
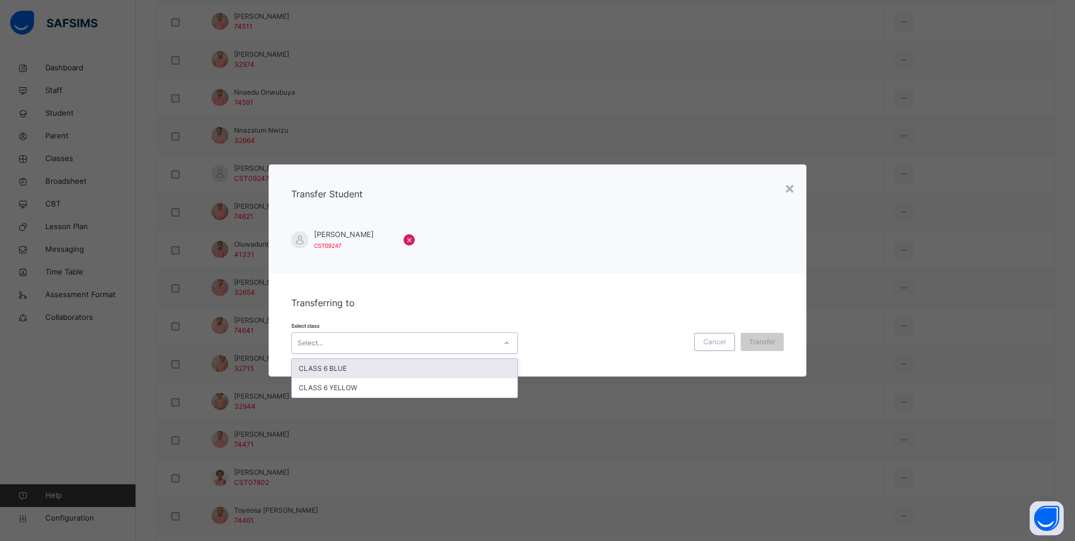
click at [432, 362] on div "CLASS 6 BLUE" at bounding box center [405, 368] width 226 height 19
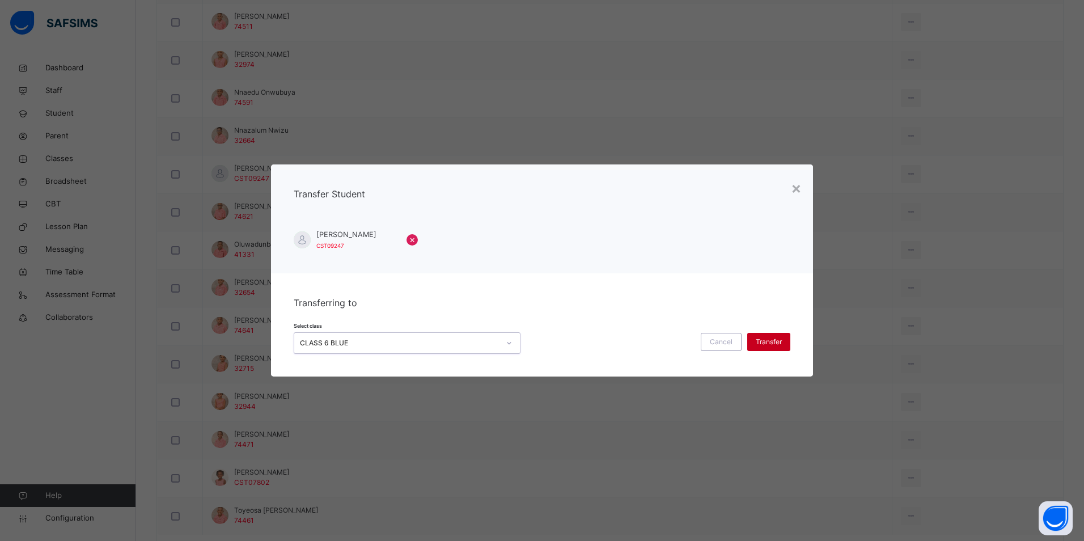
click at [767, 339] on span "Transfer" at bounding box center [768, 342] width 26 height 10
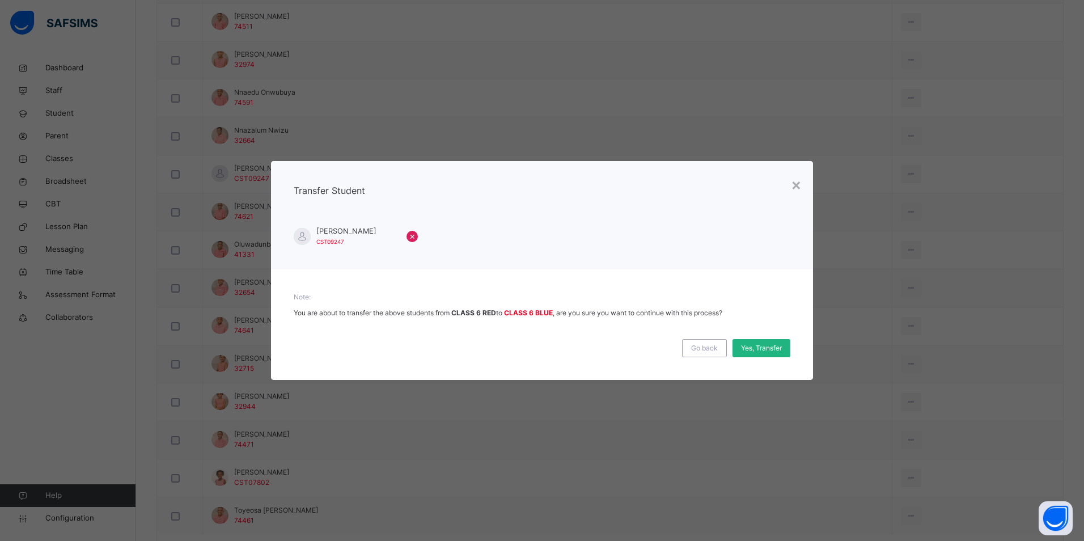
click at [755, 343] on span "Yes, Transfer" at bounding box center [761, 348] width 41 height 10
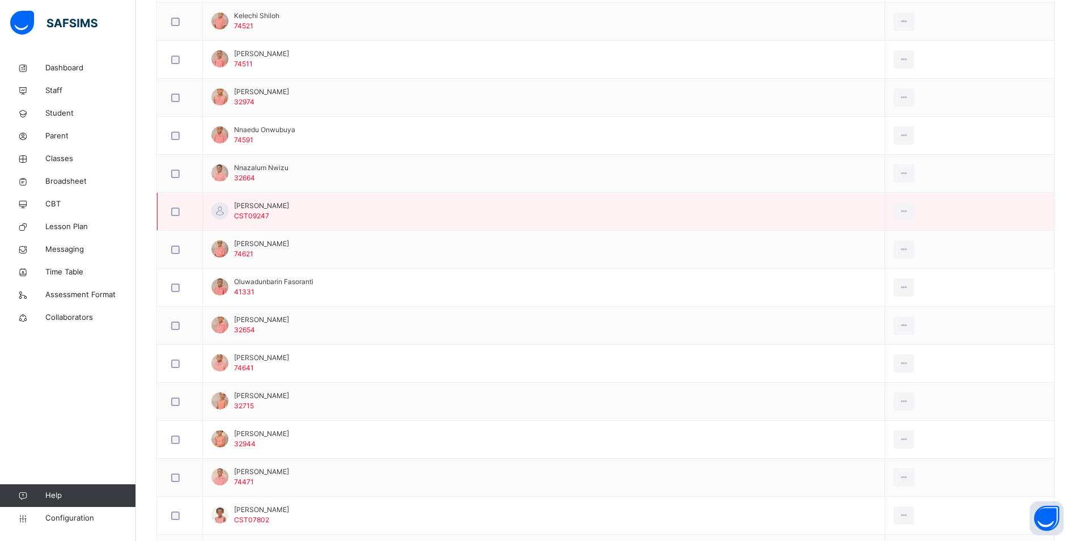
scroll to position [725, 0]
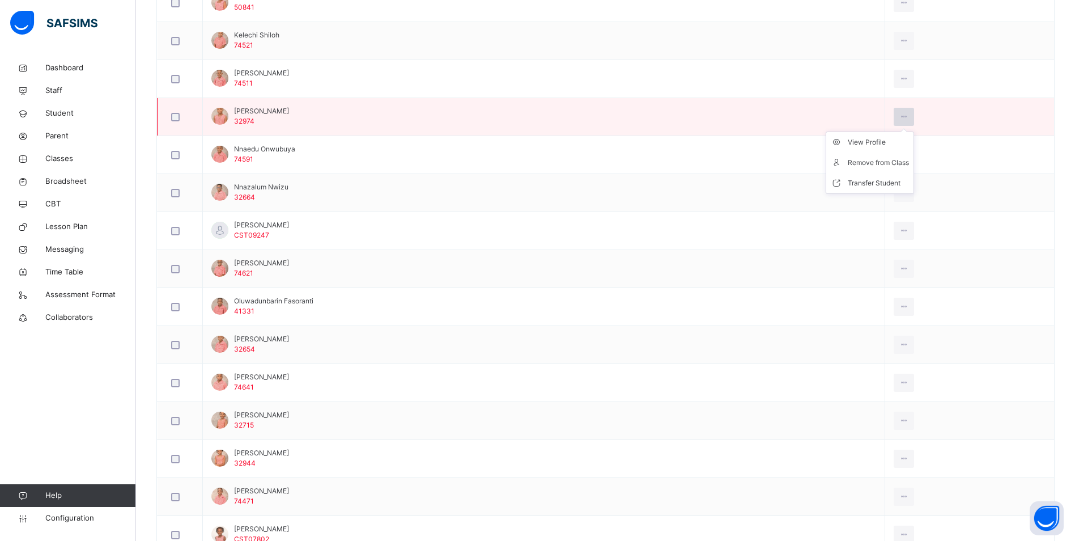
click at [899, 120] on icon at bounding box center [904, 117] width 10 height 10
click at [848, 183] on div "Transfer Student" at bounding box center [878, 182] width 61 height 11
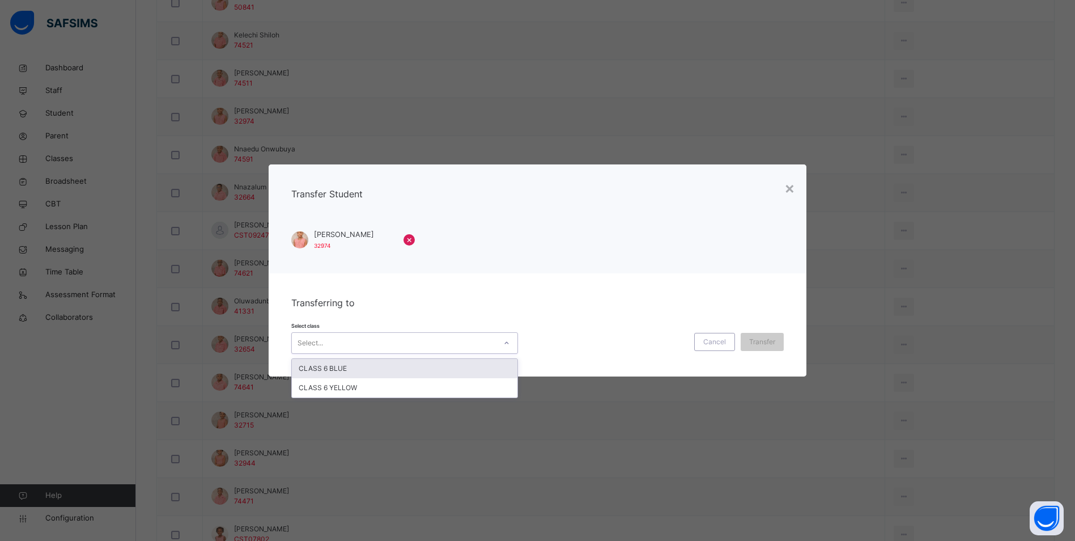
click at [473, 339] on div "Select..." at bounding box center [394, 343] width 204 height 18
click at [461, 370] on div "CLASS 6 BLUE" at bounding box center [405, 368] width 226 height 19
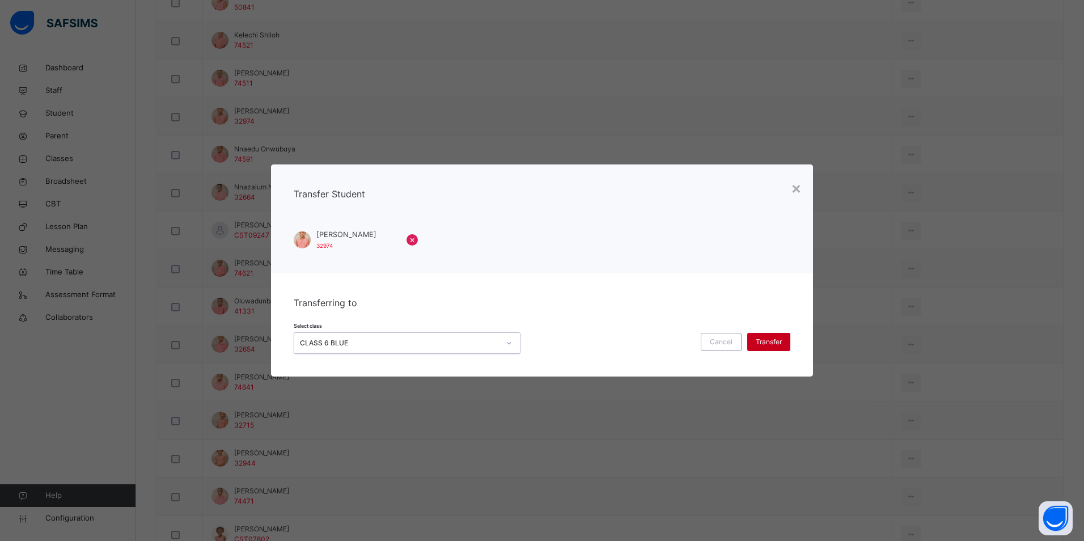
click at [766, 338] on span "Transfer" at bounding box center [768, 342] width 26 height 10
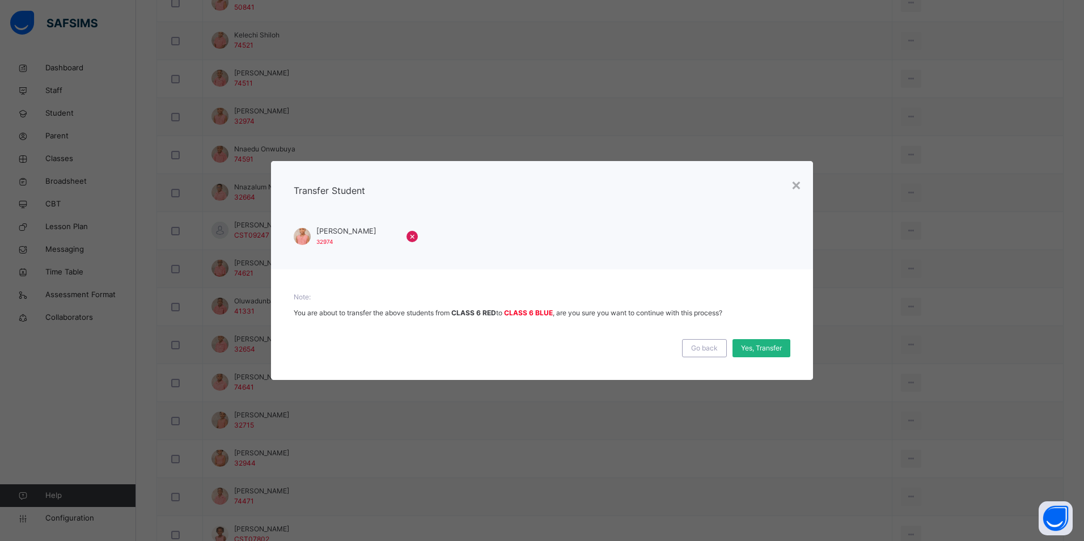
click at [756, 347] on span "Yes, Transfer" at bounding box center [761, 348] width 41 height 10
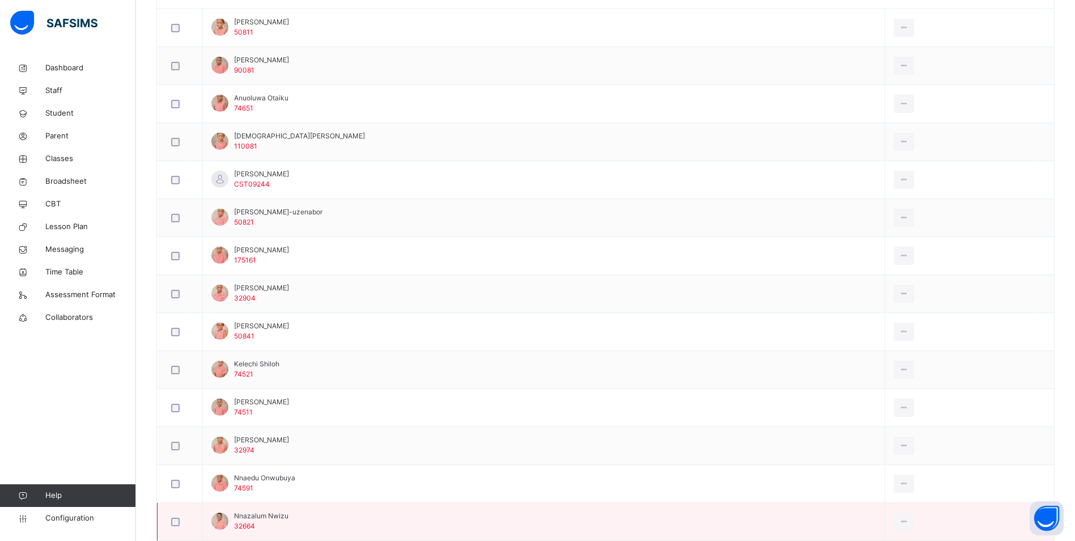
scroll to position [385, 0]
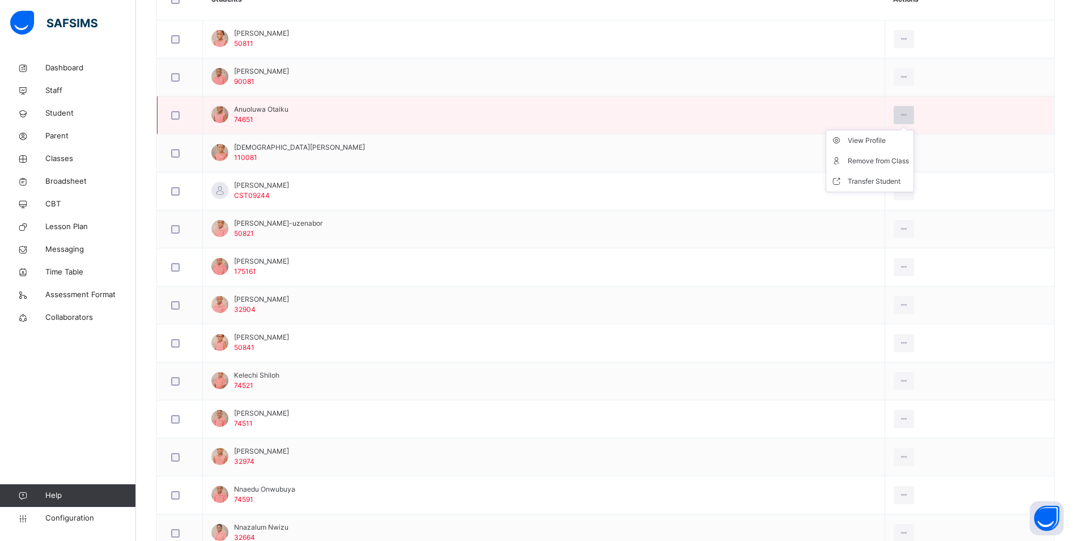
click at [899, 114] on icon at bounding box center [904, 115] width 10 height 10
click at [848, 183] on div "Transfer Student" at bounding box center [878, 181] width 61 height 11
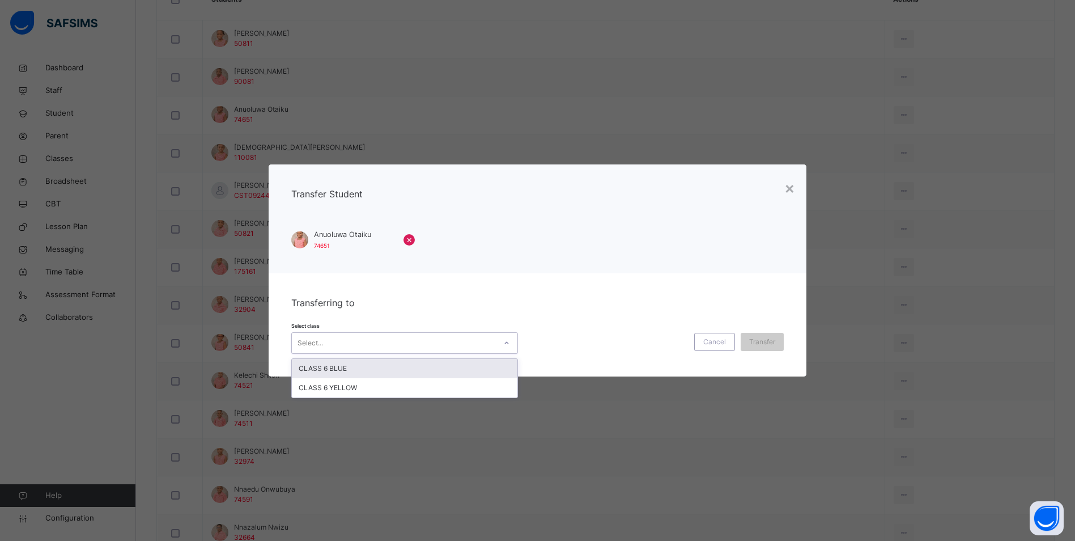
click at [453, 343] on div "Select..." at bounding box center [394, 343] width 204 height 18
click at [446, 366] on div "CLASS 6 BLUE" at bounding box center [405, 368] width 226 height 19
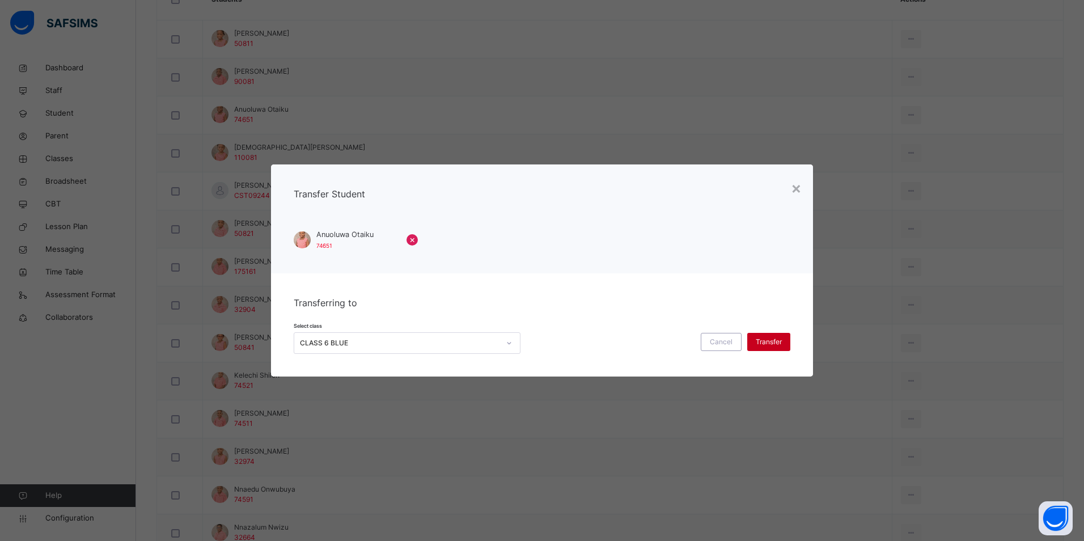
click at [760, 340] on span "Transfer" at bounding box center [768, 342] width 26 height 10
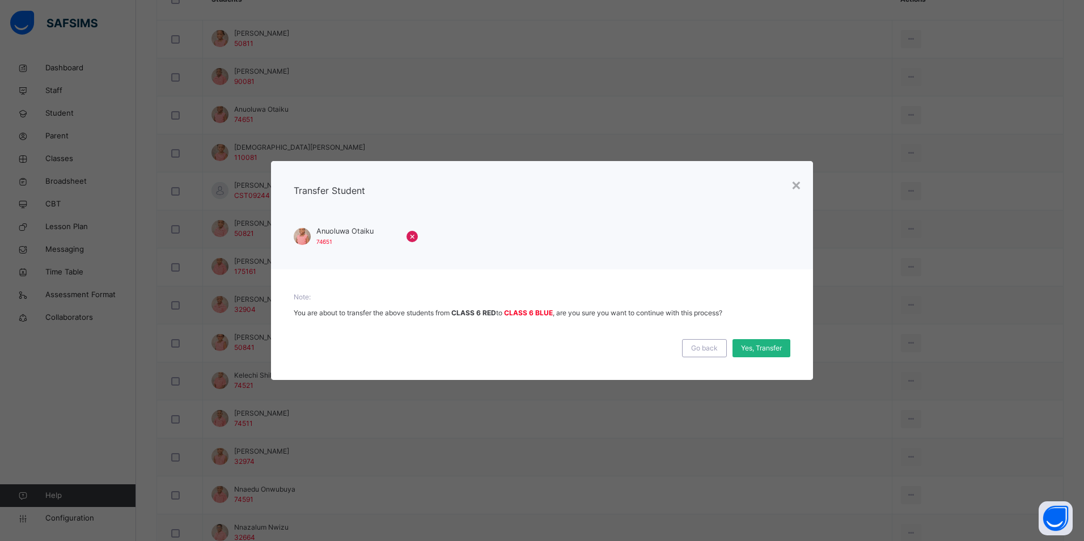
click at [763, 348] on span "Yes, Transfer" at bounding box center [761, 348] width 41 height 10
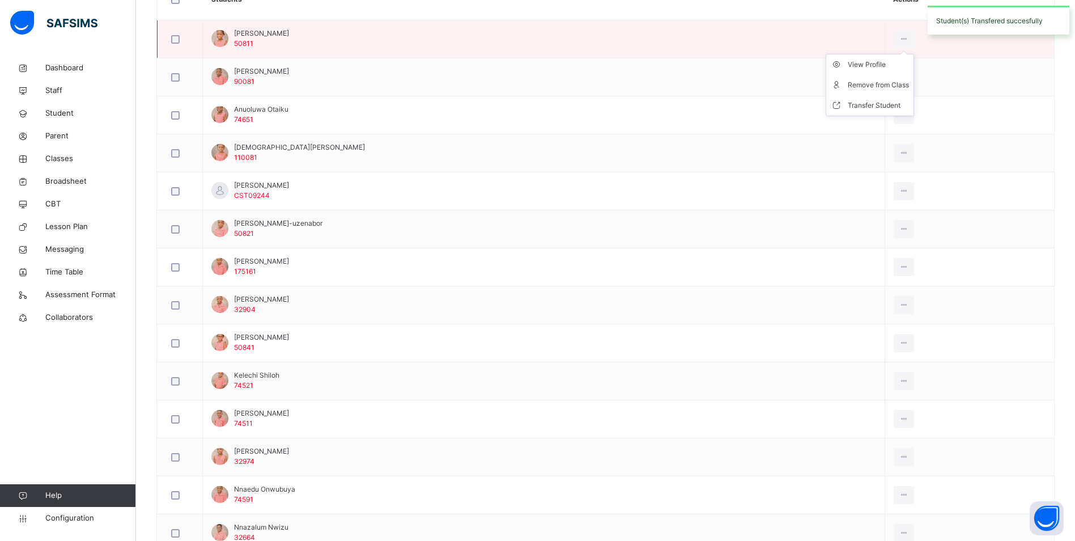
click at [857, 54] on ul "View Profile Remove from Class Transfer Student" at bounding box center [870, 85] width 88 height 62
click at [848, 108] on div "Transfer Student" at bounding box center [878, 105] width 61 height 11
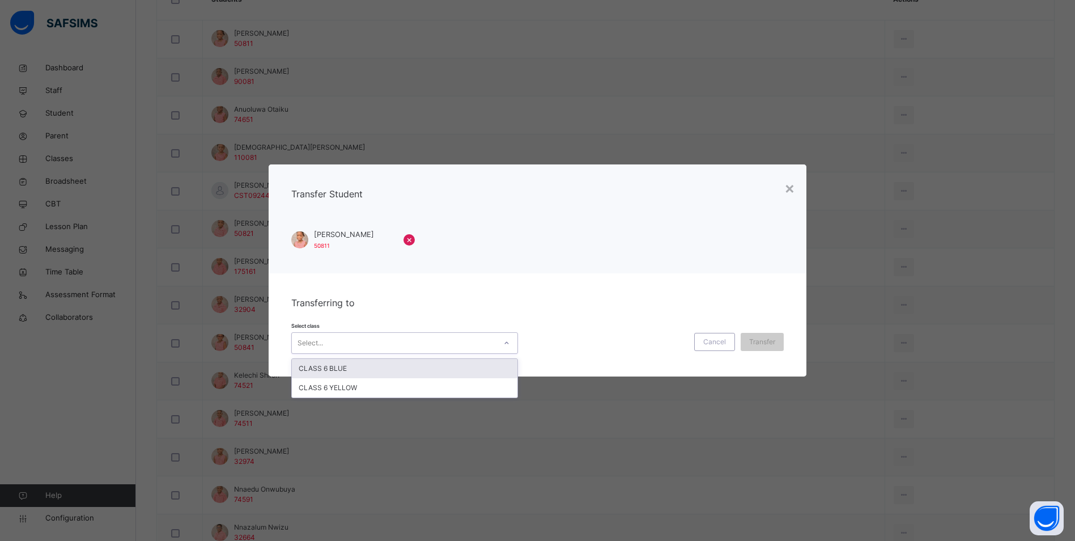
click at [414, 342] on div "Select..." at bounding box center [394, 343] width 204 height 18
click at [405, 366] on div "CLASS 6 BLUE" at bounding box center [405, 368] width 226 height 19
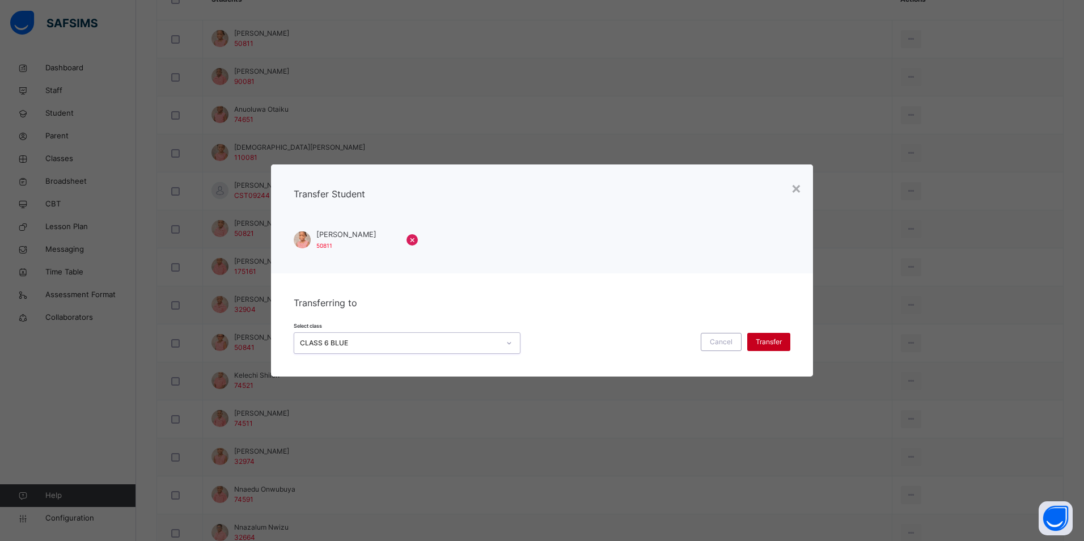
click at [759, 337] on span "Transfer" at bounding box center [768, 342] width 26 height 10
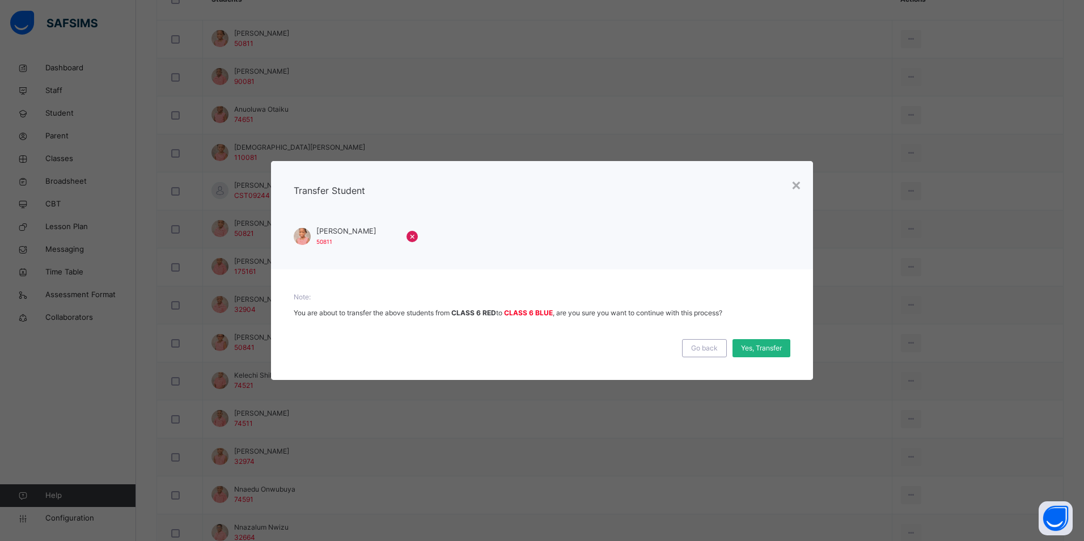
click at [759, 346] on span "Yes, Transfer" at bounding box center [761, 348] width 41 height 10
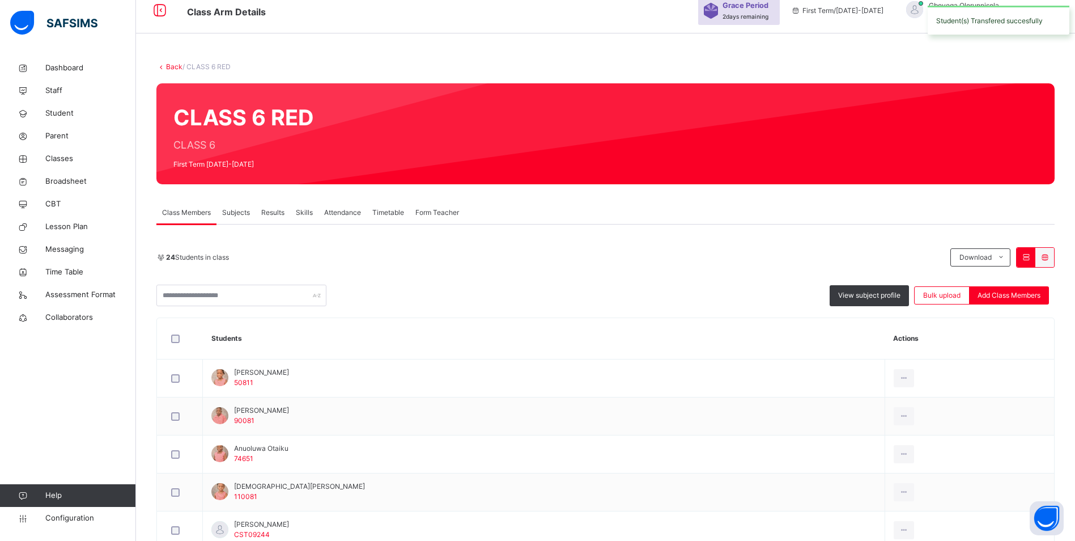
scroll to position [45, 0]
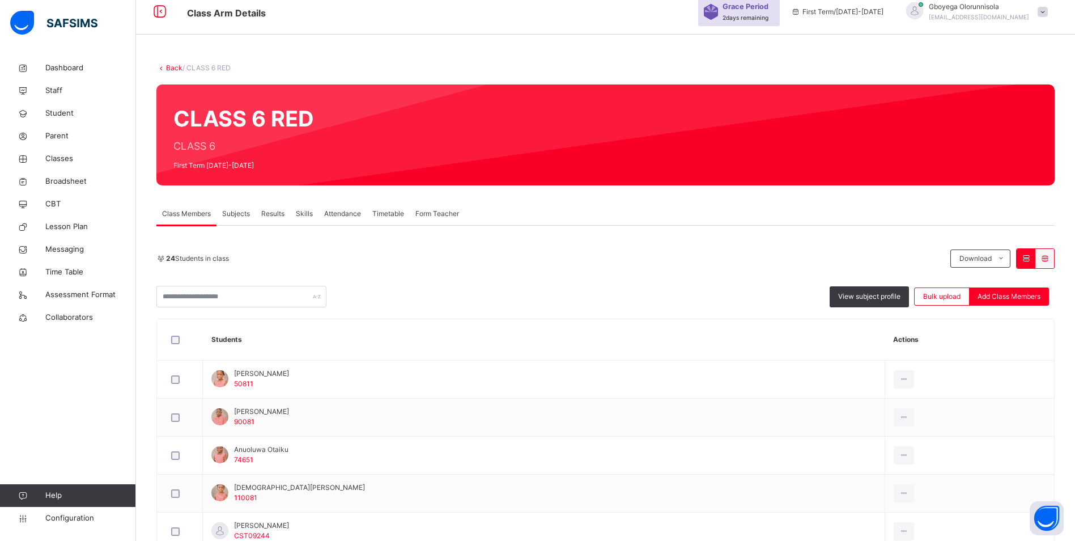
click at [177, 69] on link "Back" at bounding box center [174, 67] width 16 height 9
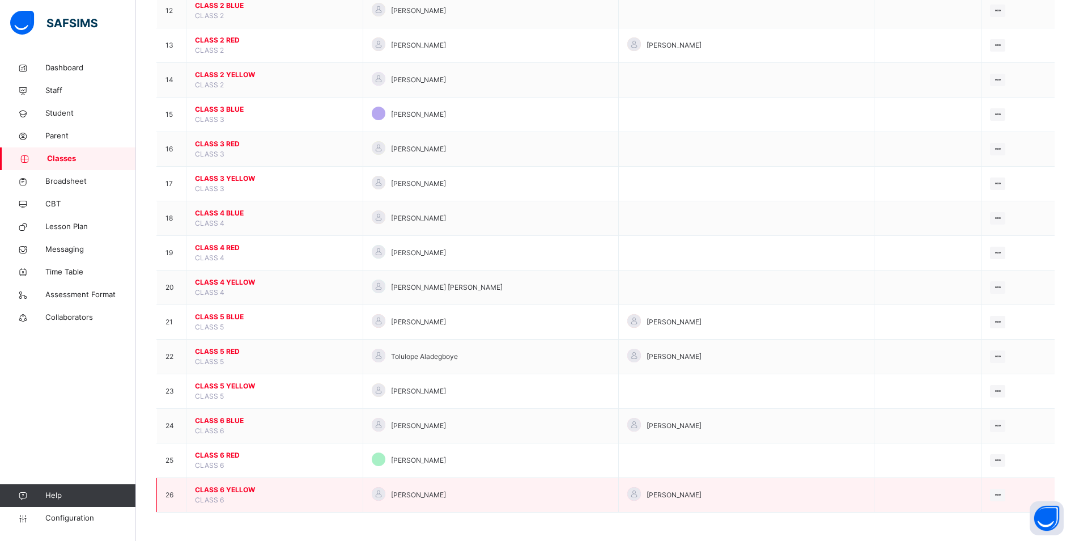
click at [226, 489] on span "CLASS 6 YELLOW" at bounding box center [274, 490] width 159 height 10
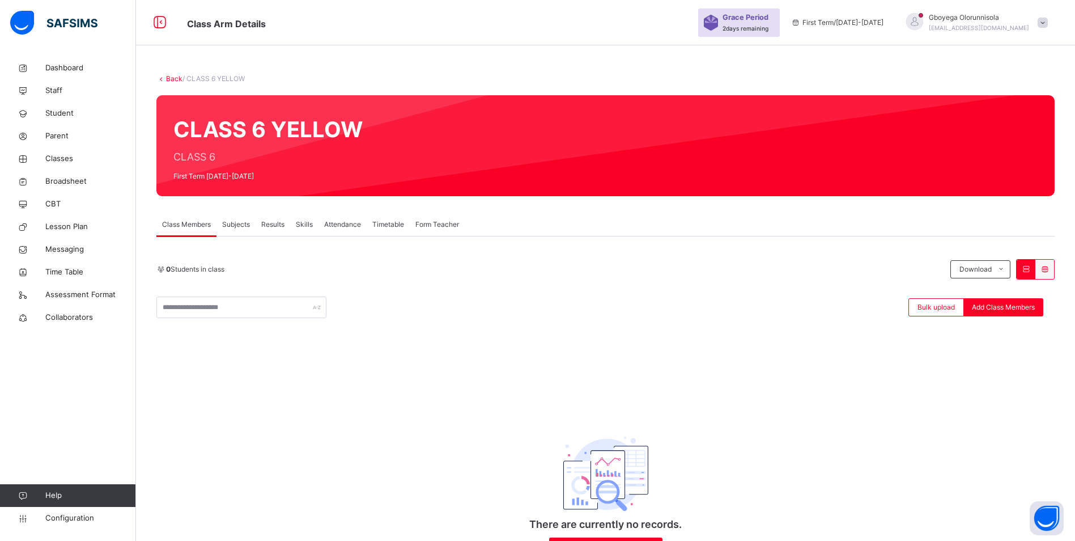
scroll to position [90, 0]
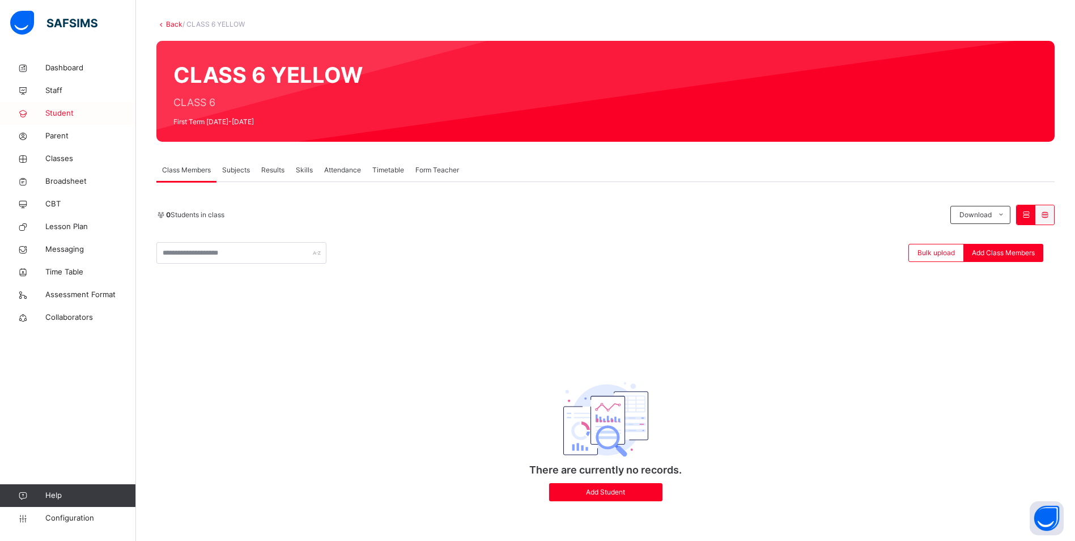
click at [78, 112] on span "Student" at bounding box center [90, 113] width 91 height 11
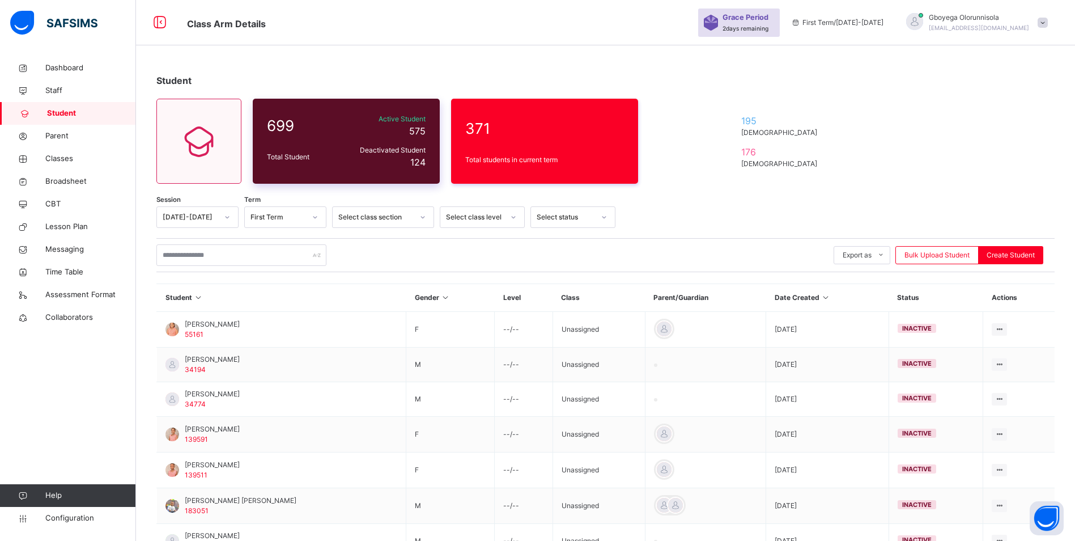
scroll to position [90, 0]
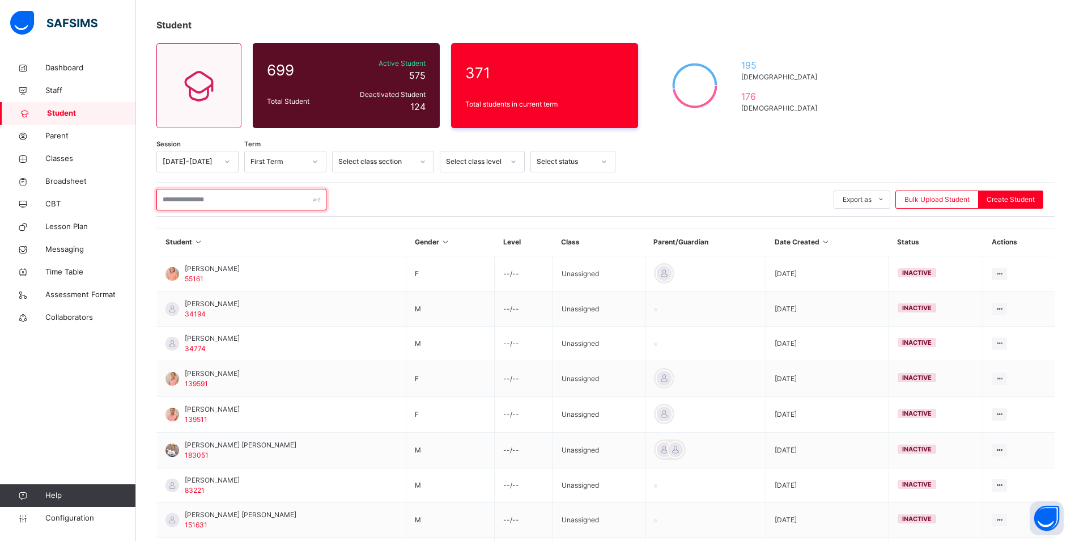
click at [240, 203] on input "text" at bounding box center [241, 200] width 170 height 22
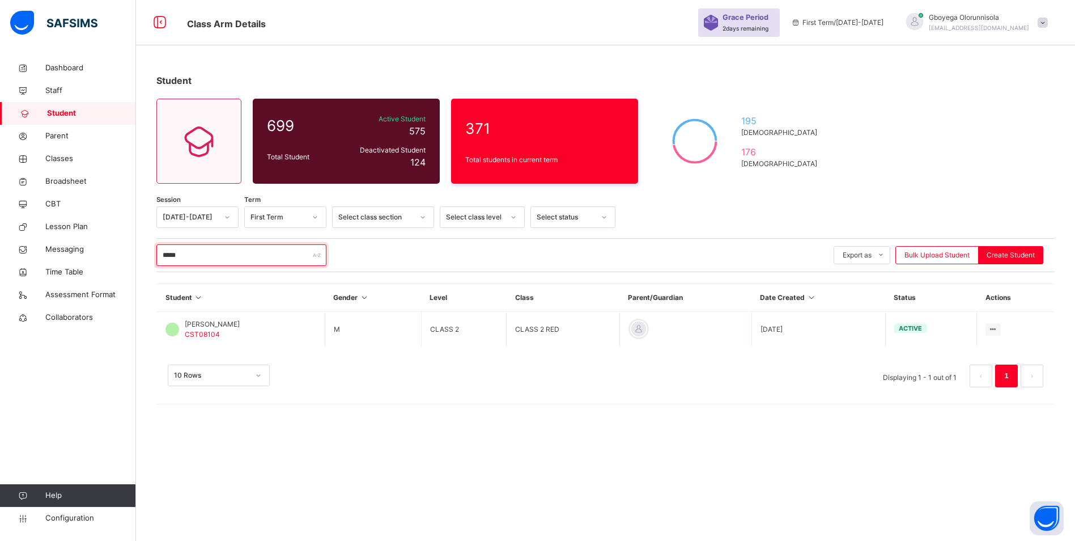
scroll to position [34, 0]
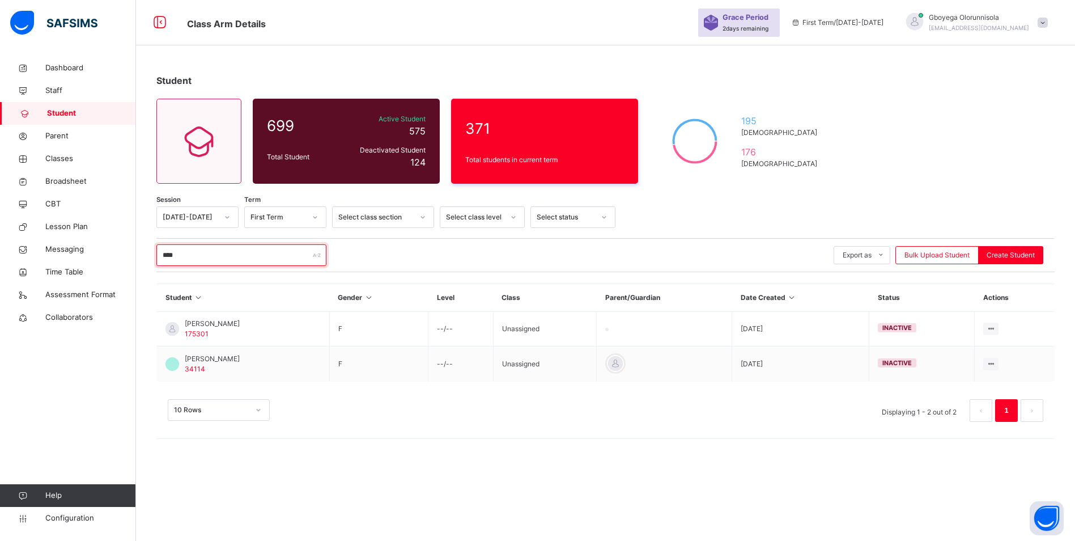
type input "****"
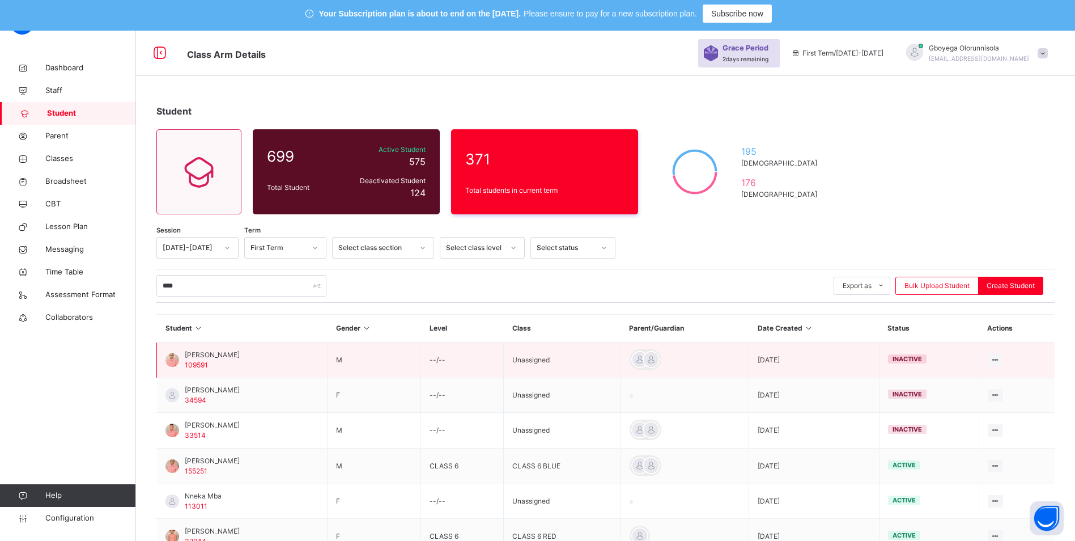
scroll to position [0, 0]
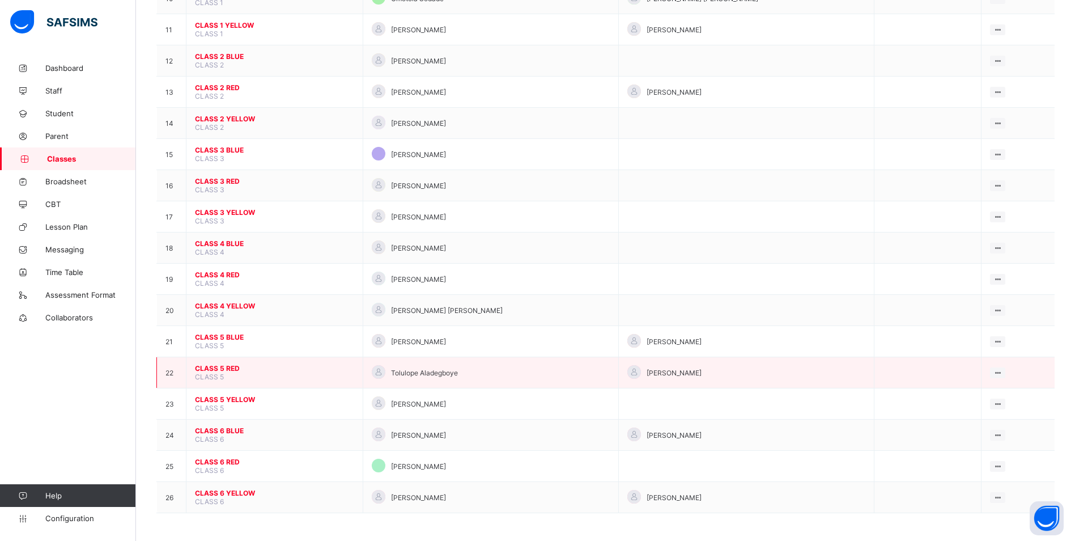
scroll to position [465, 0]
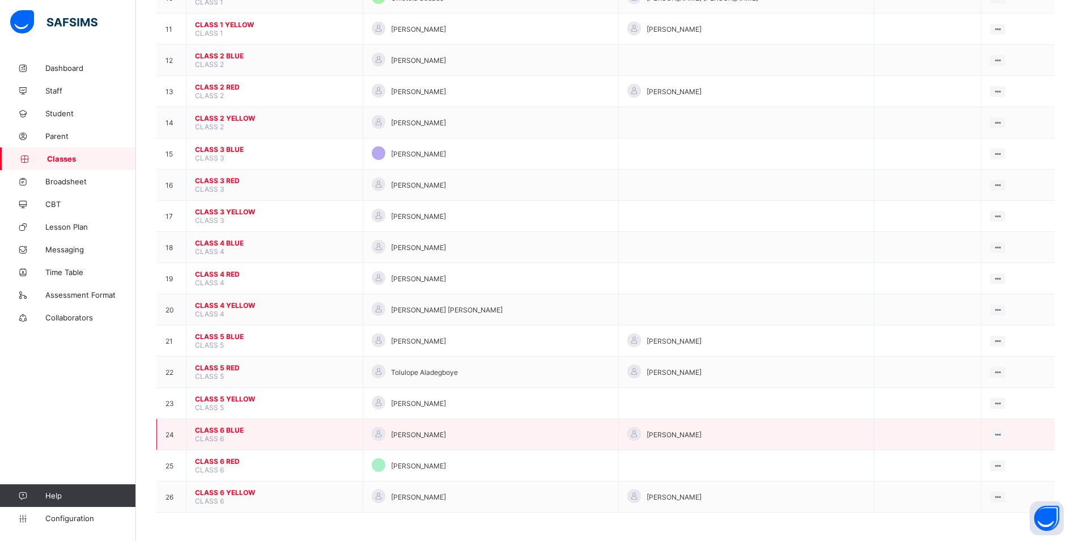
click at [215, 427] on span "CLASS 6 BLUE" at bounding box center [274, 430] width 159 height 9
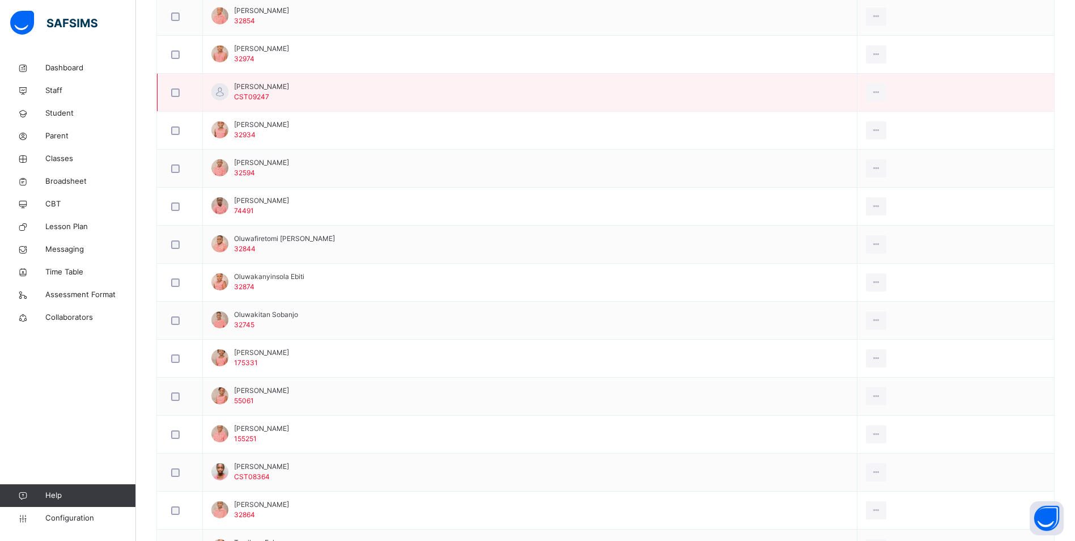
scroll to position [692, 0]
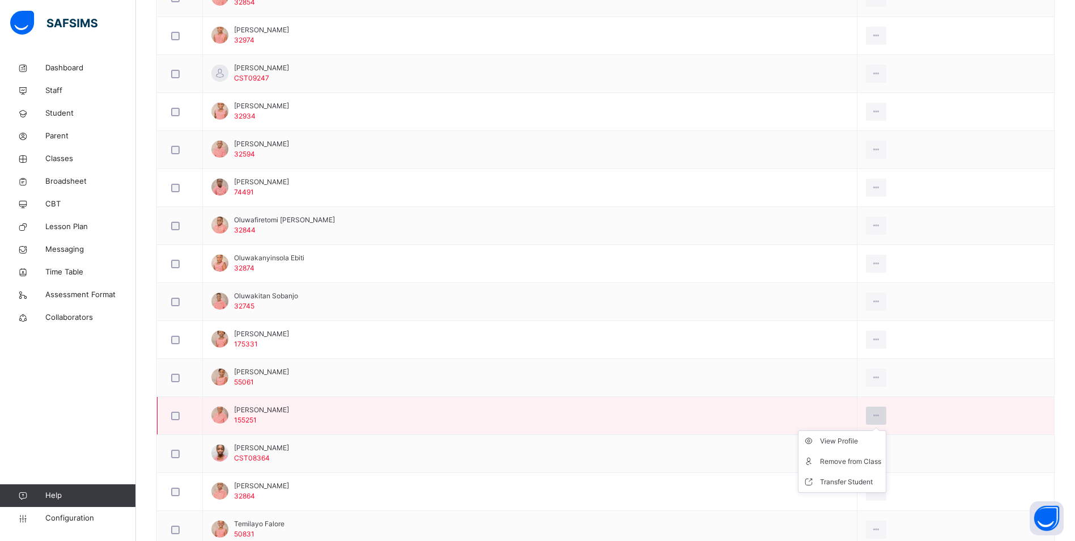
click at [877, 416] on icon at bounding box center [877, 415] width 10 height 10
click at [849, 478] on div "Transfer Student" at bounding box center [850, 481] width 61 height 11
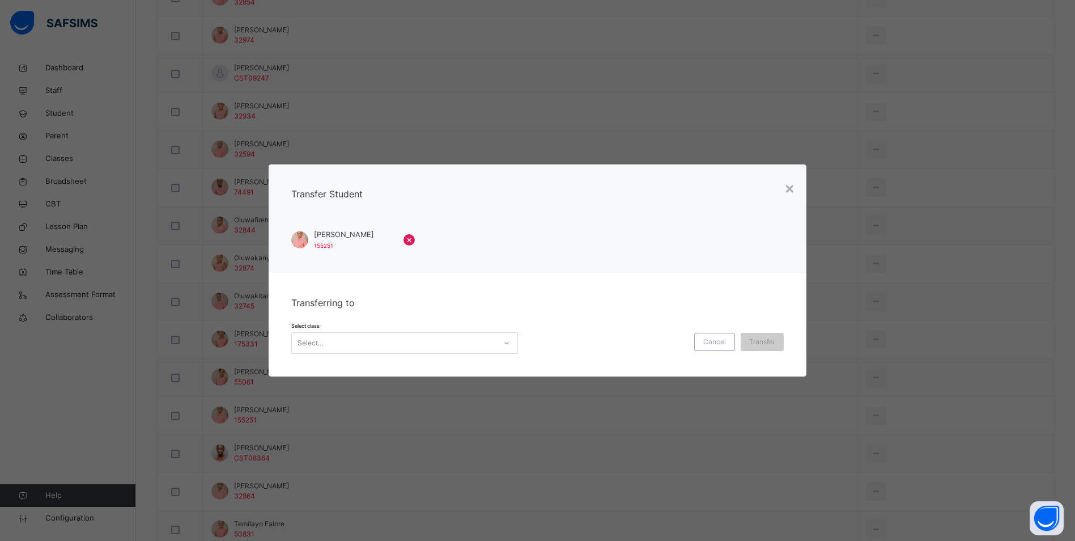
click at [396, 328] on div "Select class Select... Cancel Transfer" at bounding box center [537, 337] width 492 height 33
click at [409, 346] on div "Select..." at bounding box center [394, 343] width 204 height 18
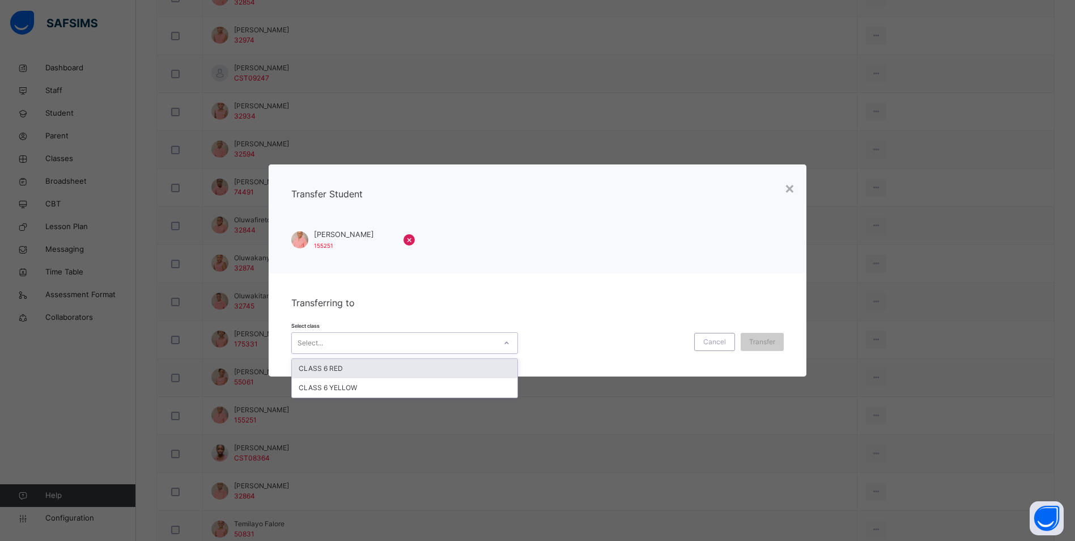
click at [400, 367] on div "CLASS 6 RED" at bounding box center [405, 368] width 226 height 19
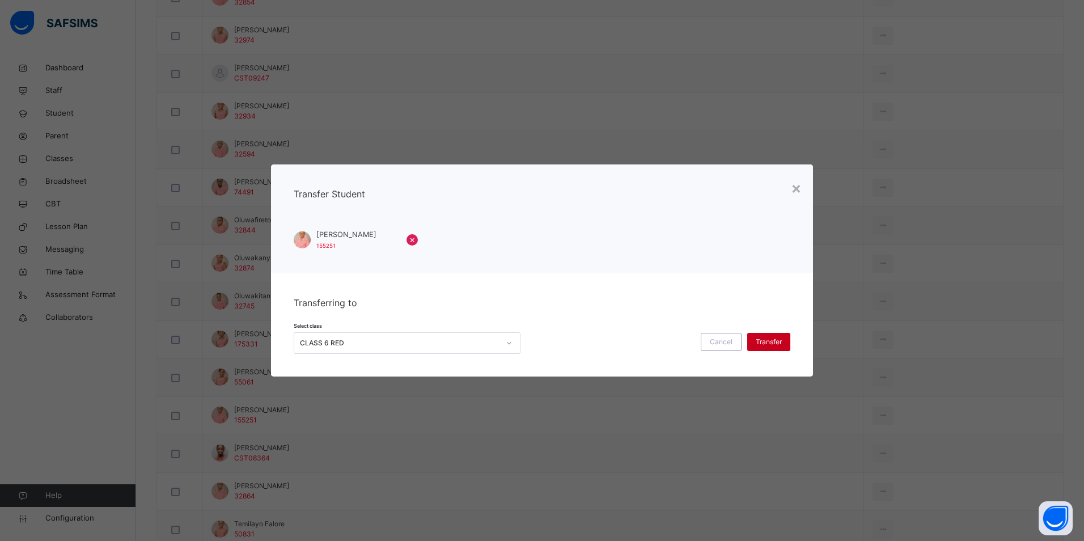
click at [771, 337] on span "Transfer" at bounding box center [768, 342] width 26 height 10
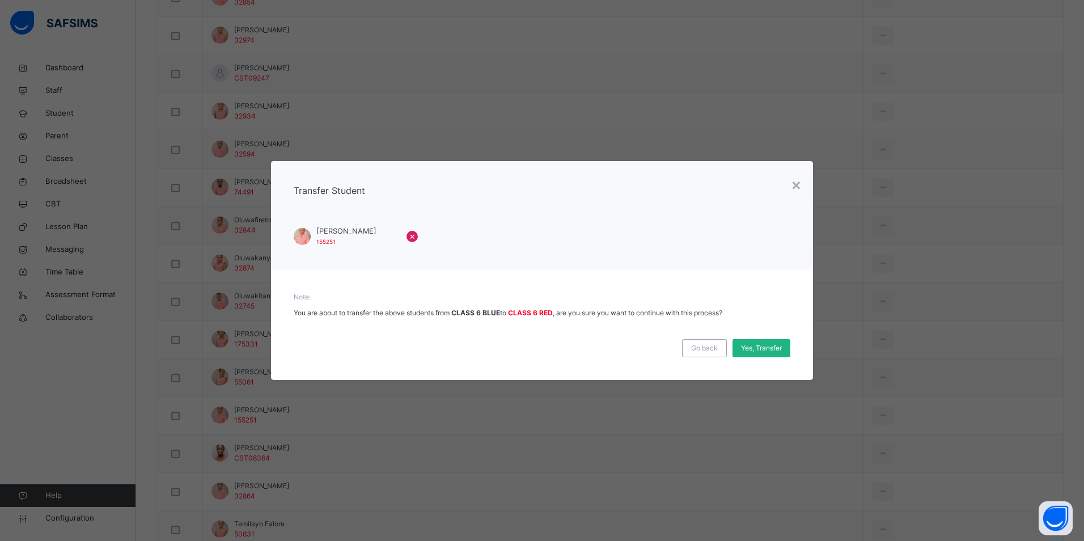
click at [766, 346] on span "Yes, Transfer" at bounding box center [761, 348] width 41 height 10
